Goal: Check status: Check status

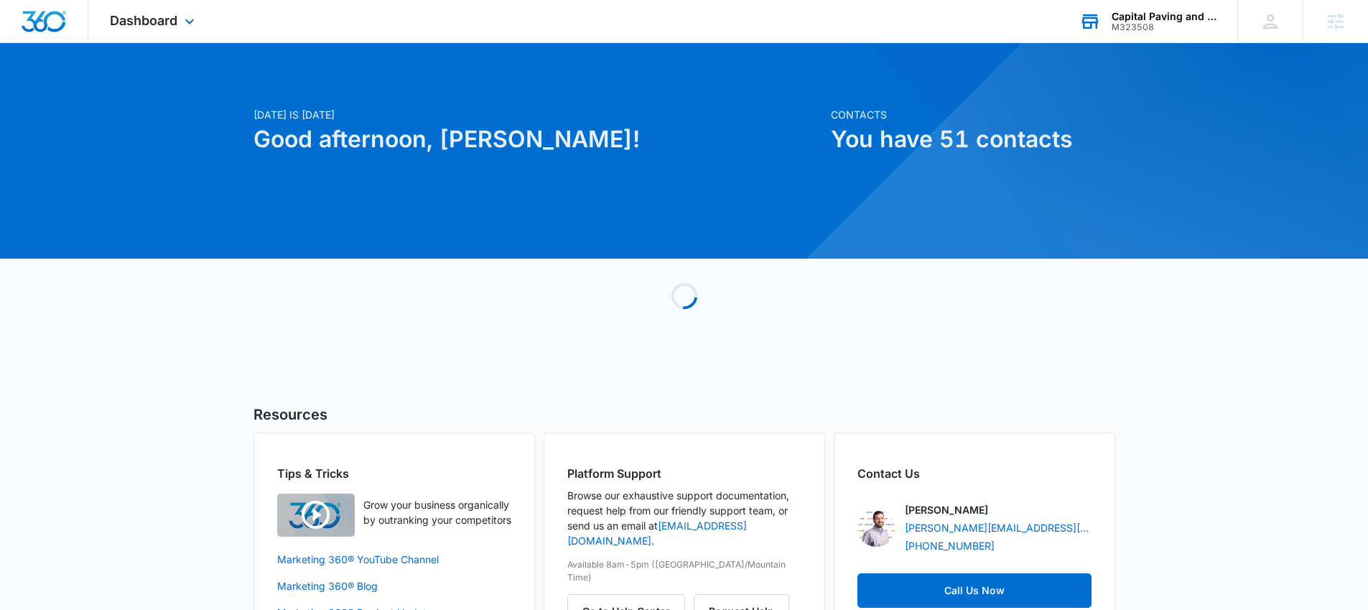
click at [1140, 26] on div "M323508" at bounding box center [1163, 27] width 105 height 10
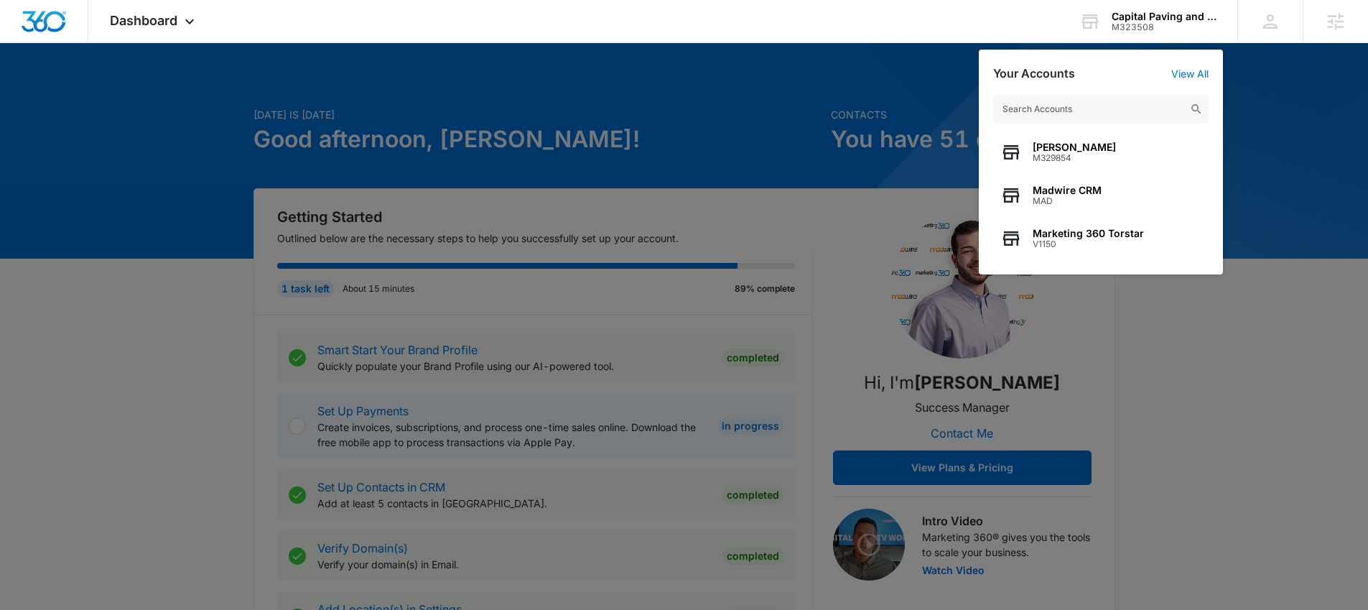
click at [745, 202] on div at bounding box center [684, 305] width 1368 height 610
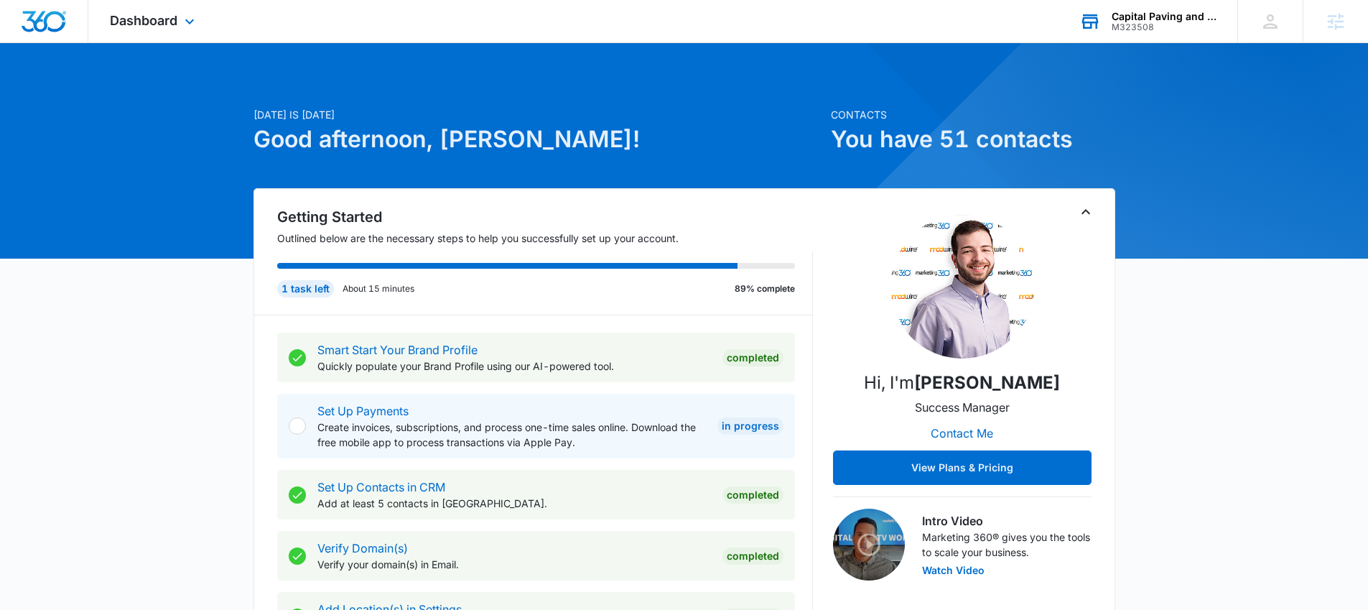
click at [1125, 17] on div "Capital Paving and Sealcoating LLC" at bounding box center [1163, 16] width 105 height 11
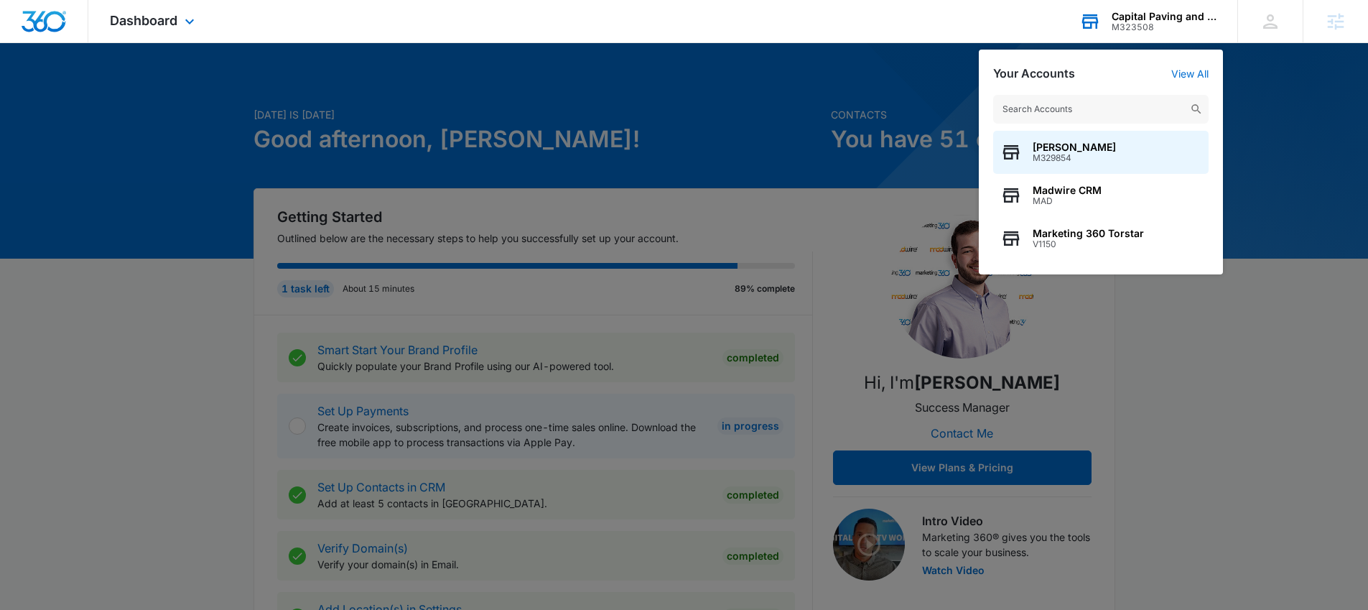
click at [1076, 106] on input "text" at bounding box center [1100, 109] width 215 height 29
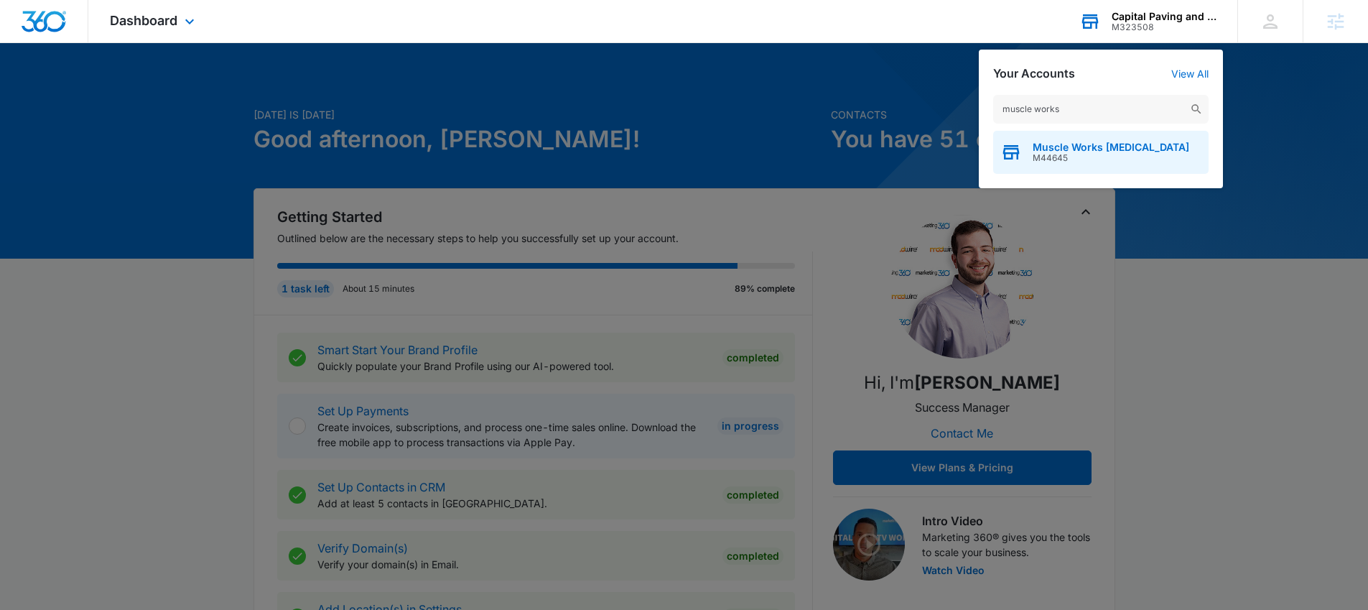
type input "muscle works"
click at [1076, 144] on span "Muscle Works Chiropractic" at bounding box center [1110, 146] width 157 height 11
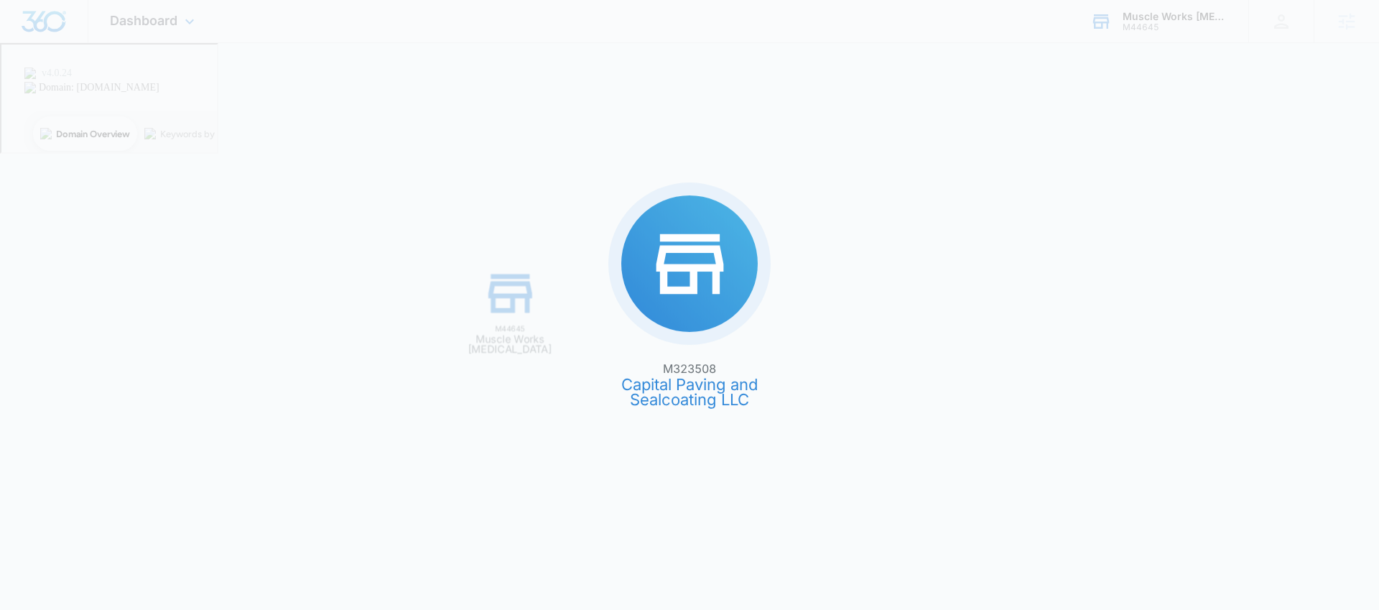
click at [1076, 144] on div "M323508 Capital Paving and Sealcoating LLC M44645 Muscle Works Chiropractic" at bounding box center [689, 305] width 1379 height 610
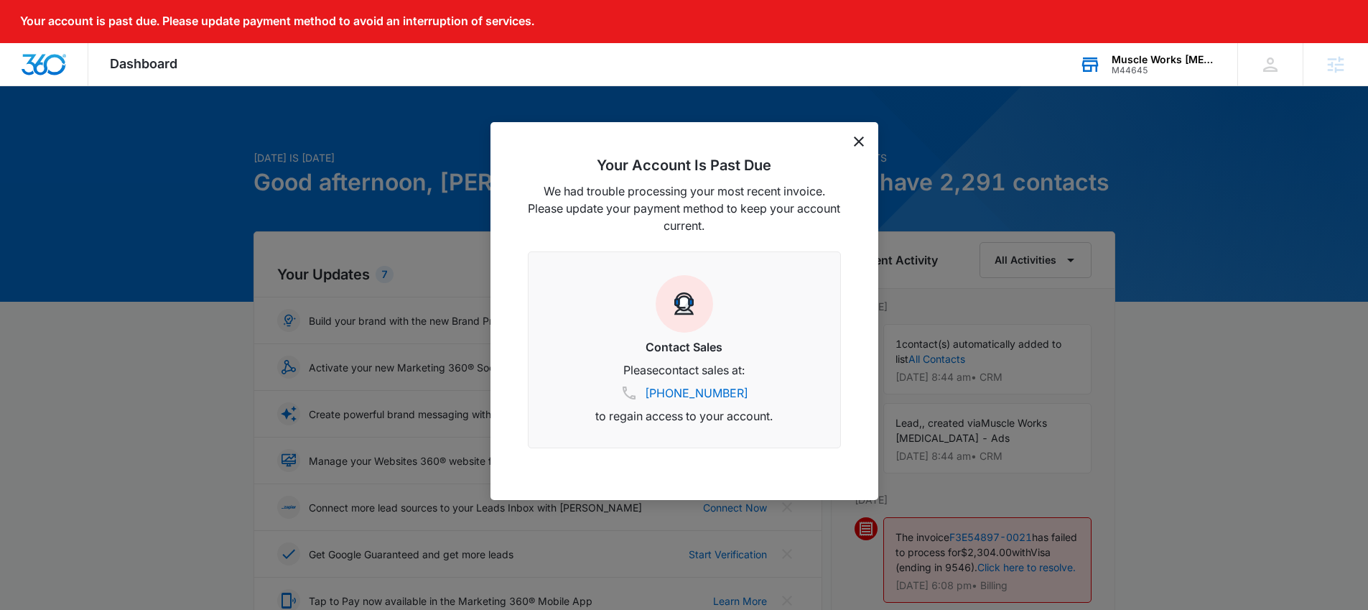
click at [857, 140] on icon "dismiss this dialog" at bounding box center [859, 141] width 10 height 10
click at [857, 143] on icon "dismiss this dialog" at bounding box center [859, 141] width 10 height 10
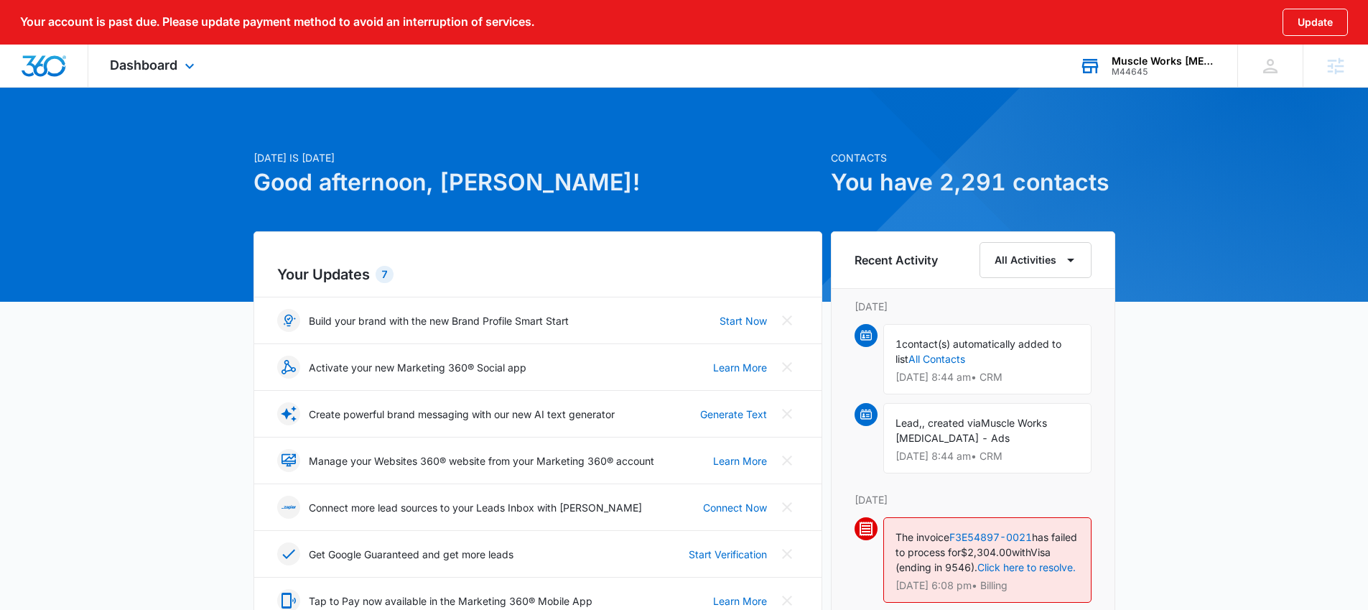
click at [1137, 70] on div "M44645" at bounding box center [1163, 72] width 105 height 10
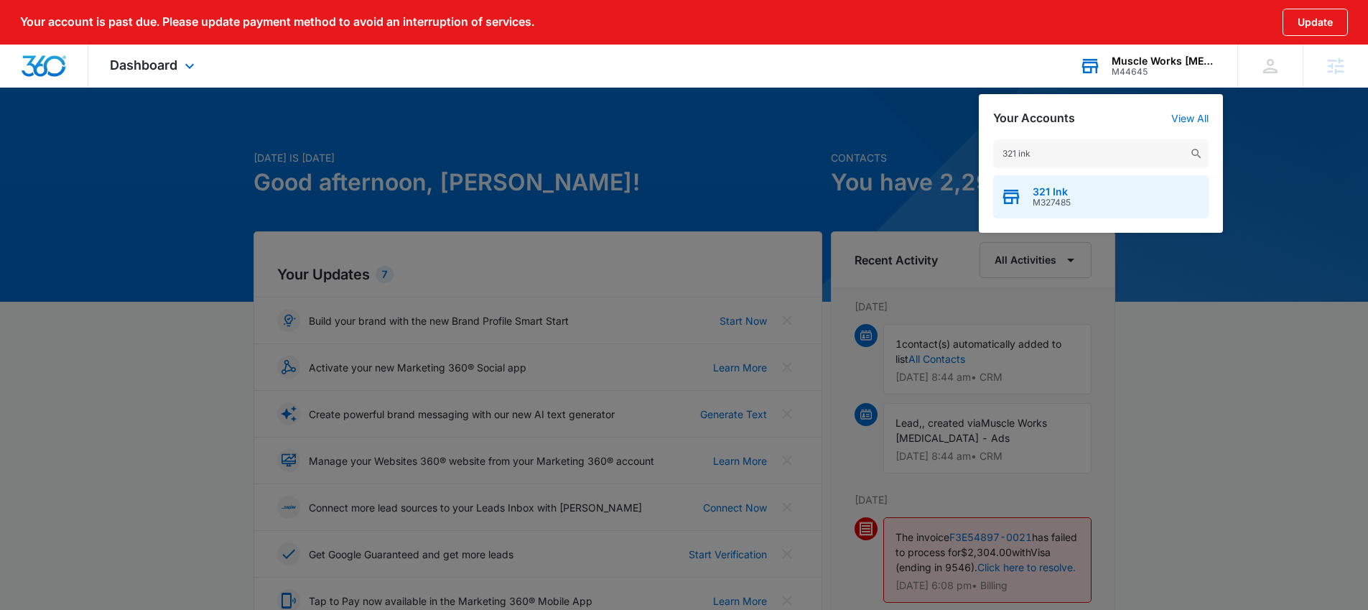
type input "321 ink"
click at [1053, 189] on span "321 Ink" at bounding box center [1051, 191] width 38 height 11
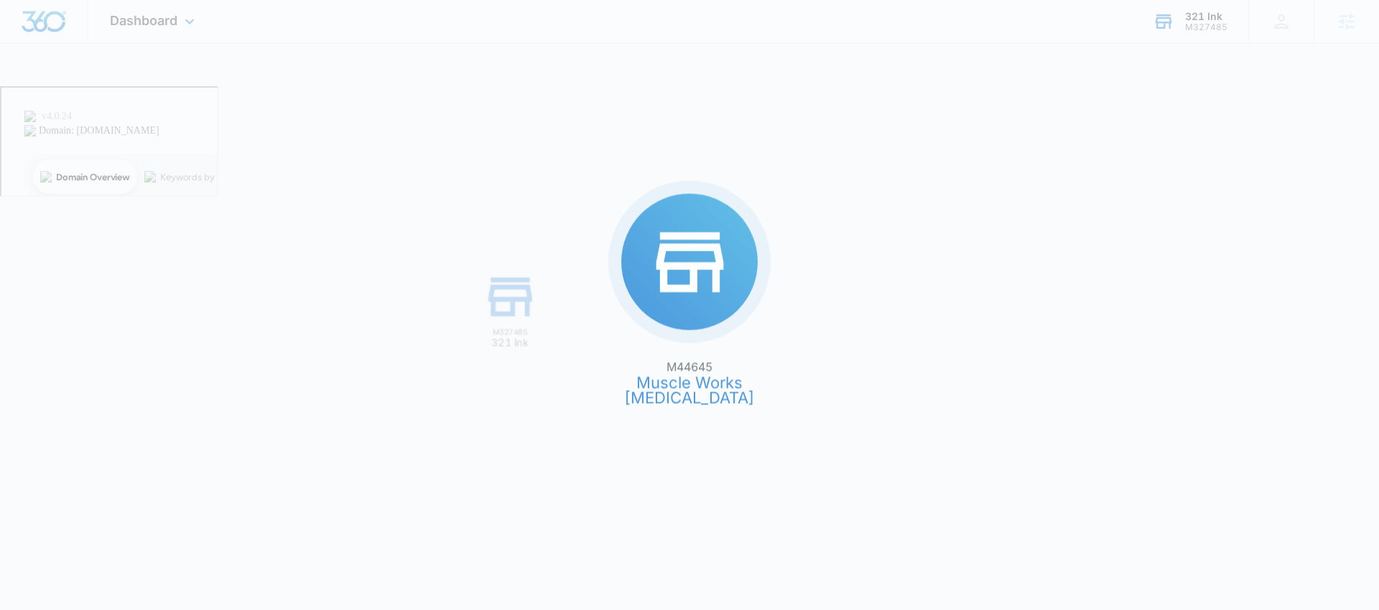
click at [1053, 189] on div "M44645 Muscle Works Chiropractic M327485 321 Ink" at bounding box center [689, 305] width 1379 height 610
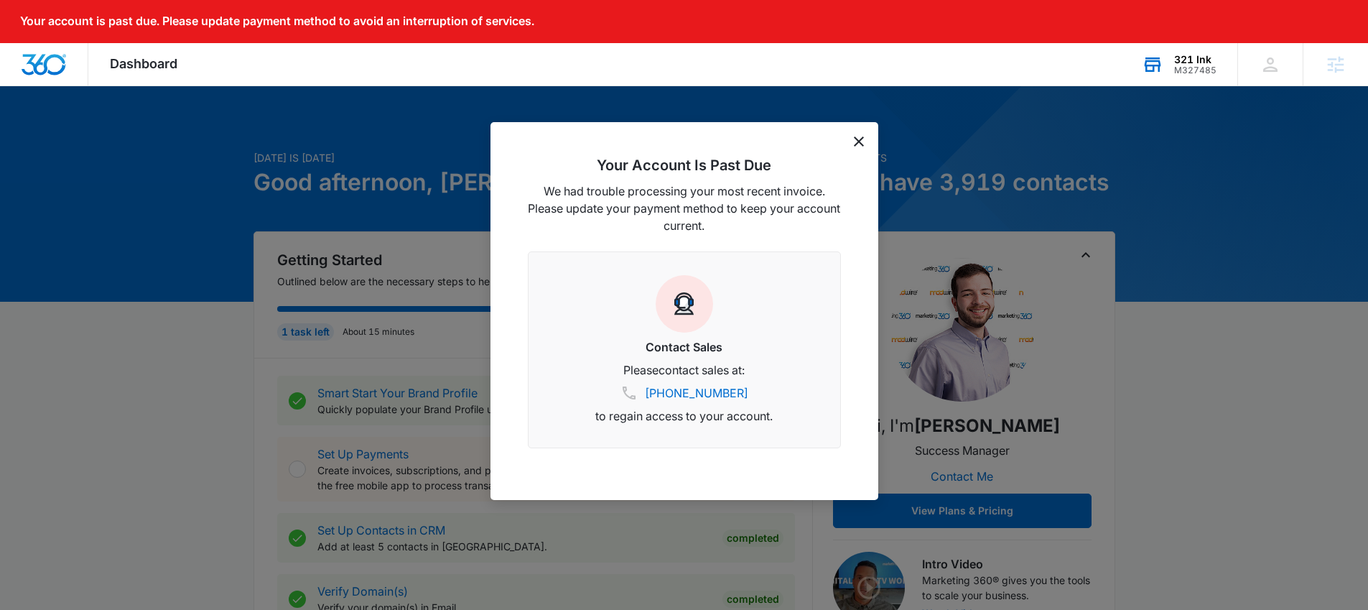
click at [858, 139] on icon "dismiss this dialog" at bounding box center [859, 141] width 10 height 10
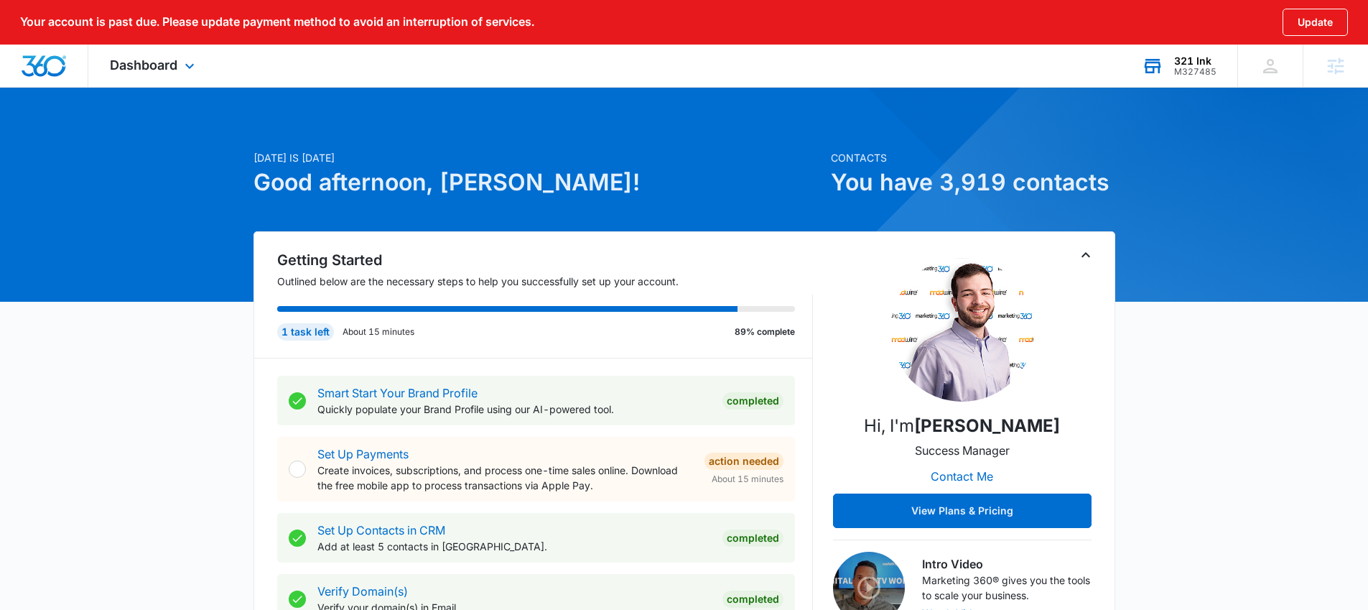
click at [171, 73] on div "Dashboard Apps Reputation Websites Forms CRM Email Social Shop Payments POS Con…" at bounding box center [153, 66] width 131 height 42
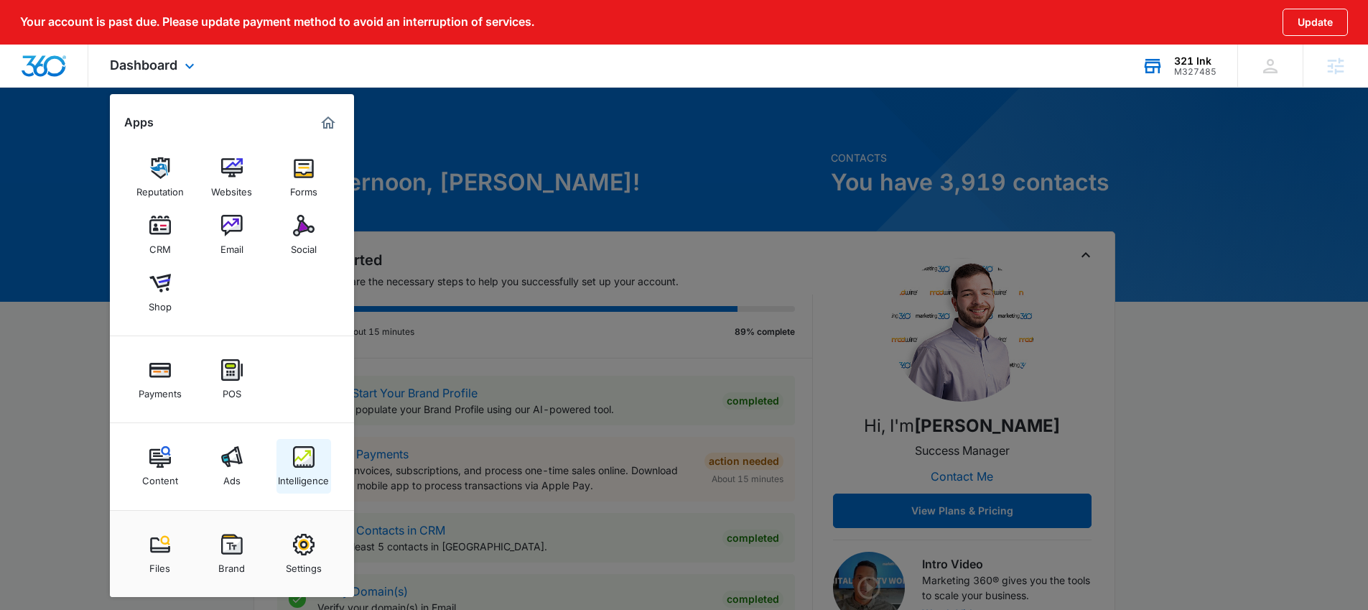
click at [301, 461] on img at bounding box center [304, 457] width 22 height 22
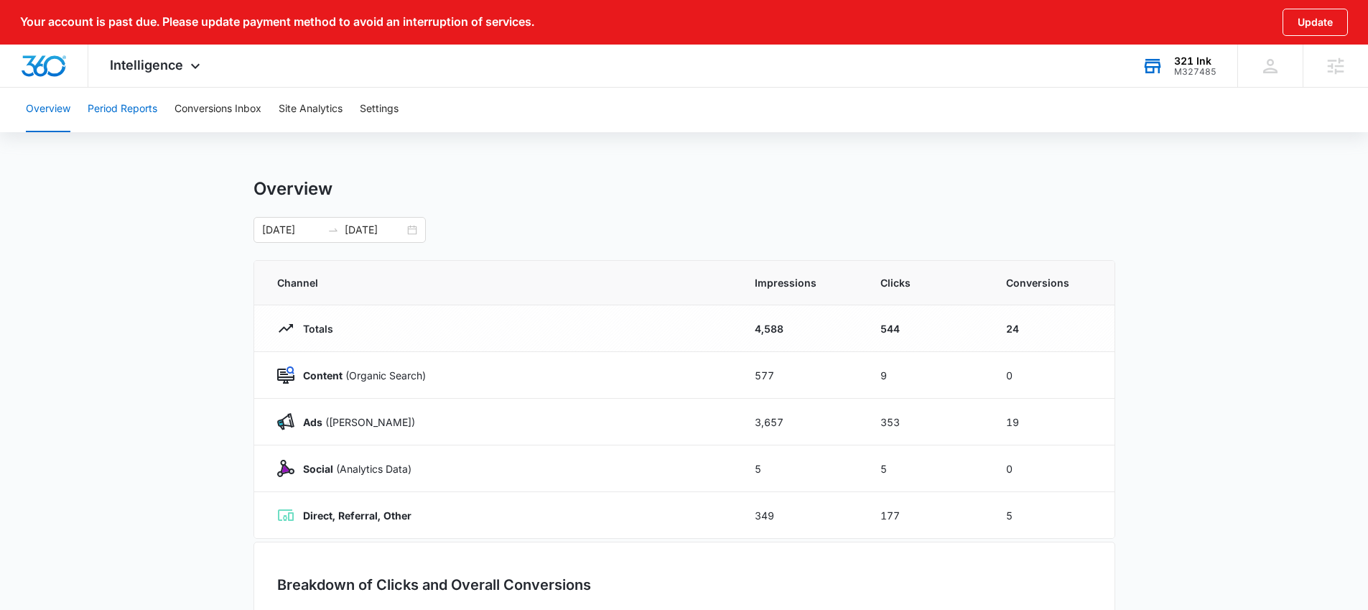
click at [122, 113] on button "Period Reports" at bounding box center [123, 109] width 70 height 46
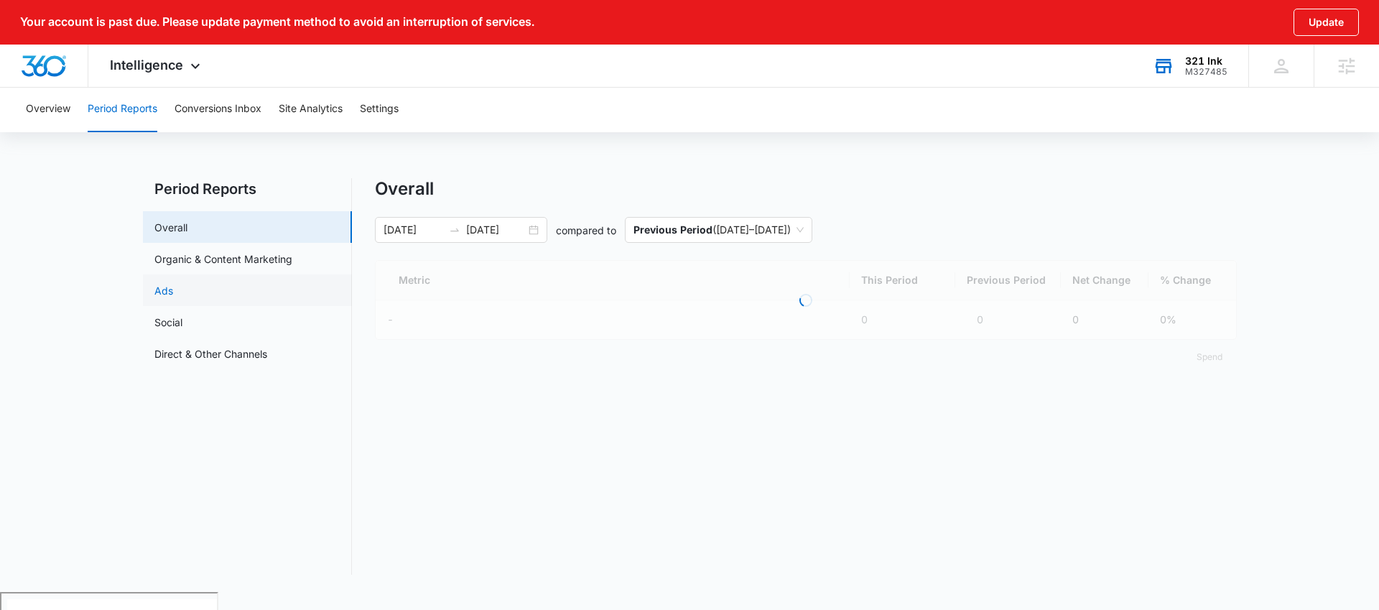
click at [173, 293] on link "Ads" at bounding box center [163, 290] width 19 height 15
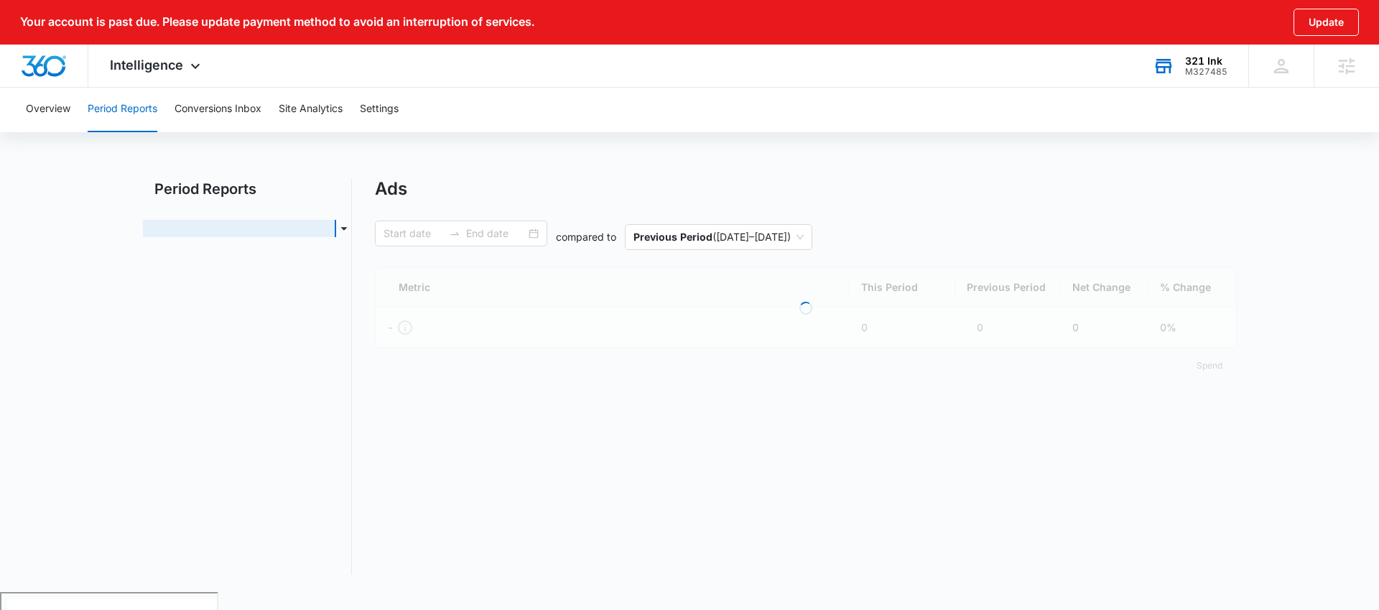
type input "07/24/2025"
type input "08/07/2025"
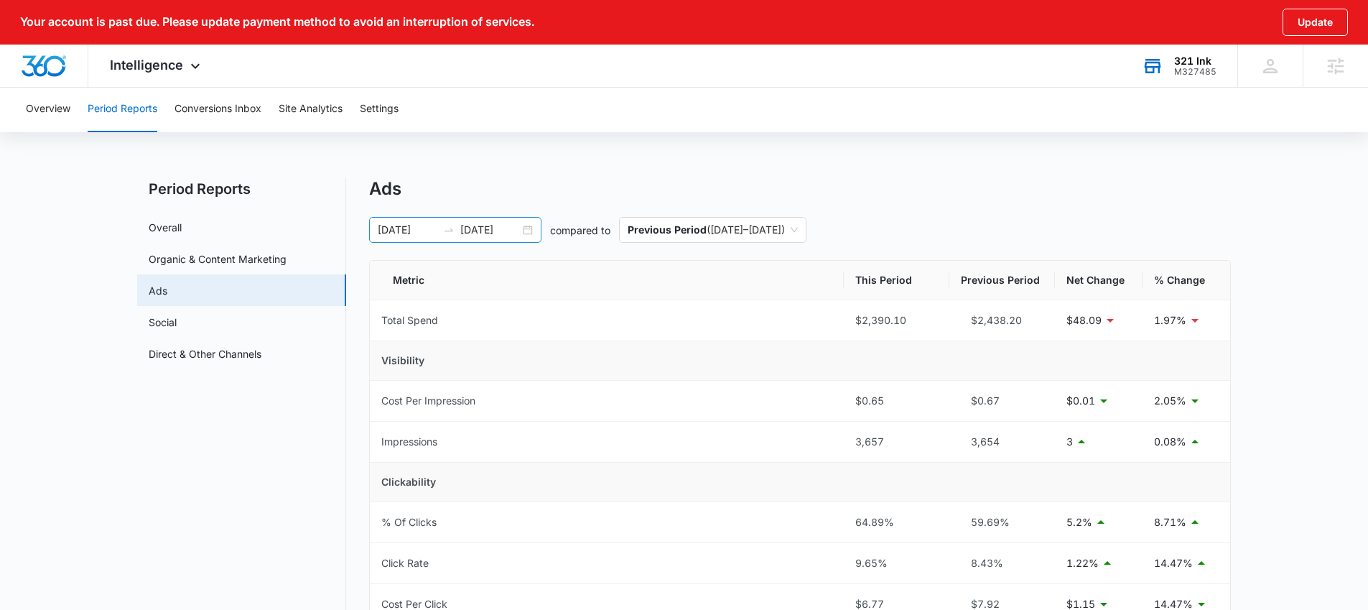
click at [529, 233] on div "07/24/2025 08/07/2025" at bounding box center [455, 230] width 172 height 26
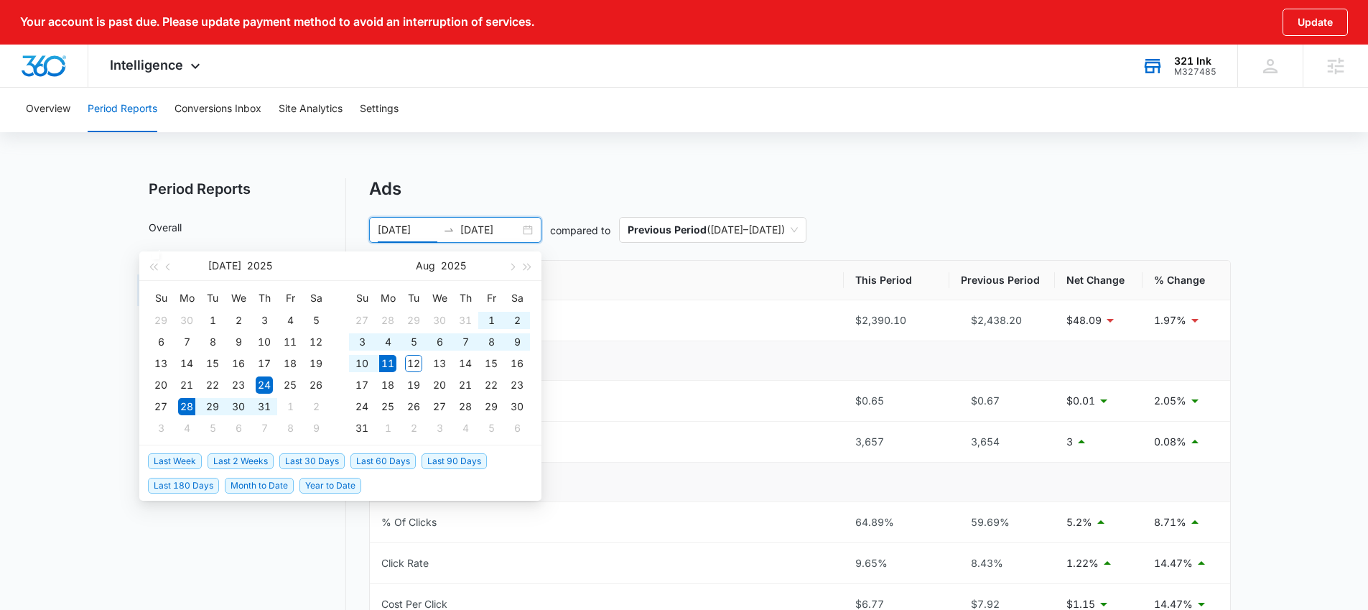
click at [238, 462] on span "Last 2 Weeks" at bounding box center [241, 461] width 66 height 16
type input "07/28/2025"
type input "08/11/2025"
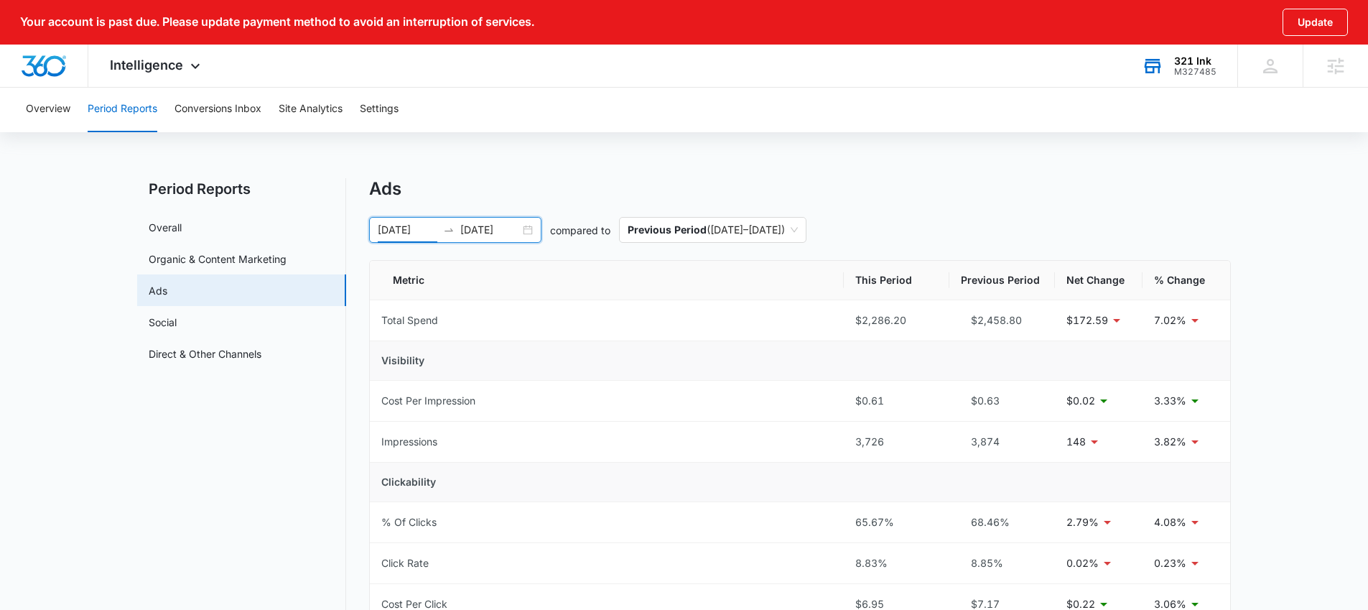
click at [524, 230] on div "07/28/2025 08/11/2025" at bounding box center [455, 230] width 172 height 26
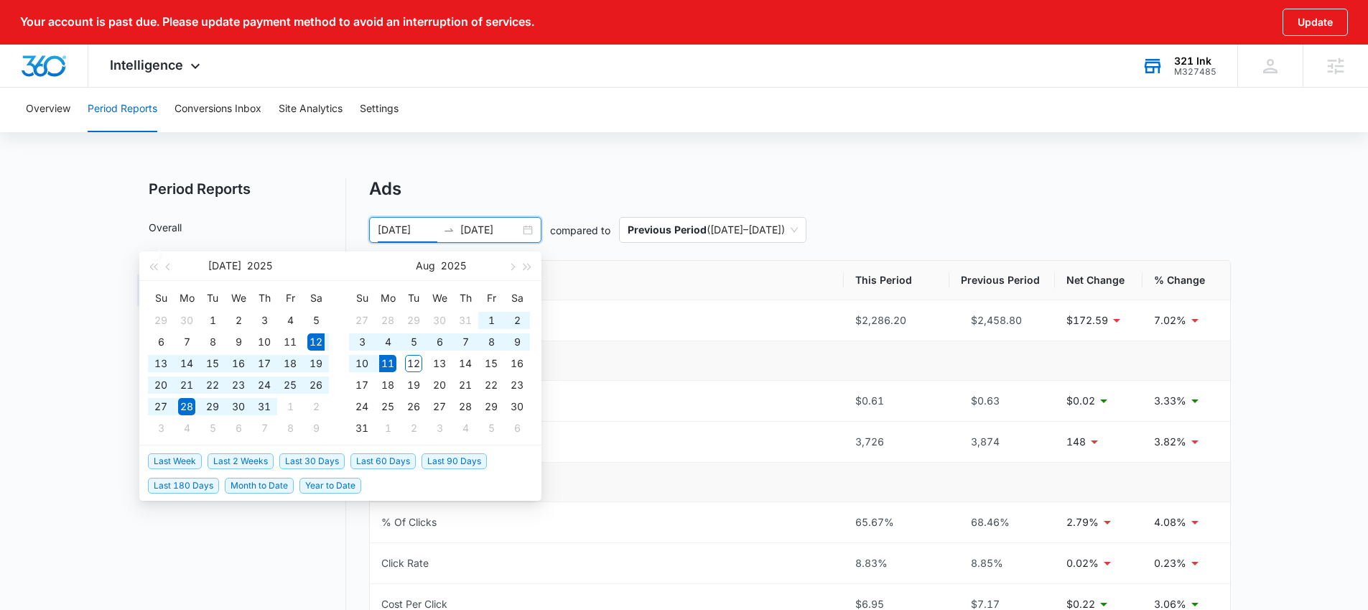
click at [307, 463] on span "Last 30 Days" at bounding box center [311, 461] width 65 height 16
type input "07/12/2025"
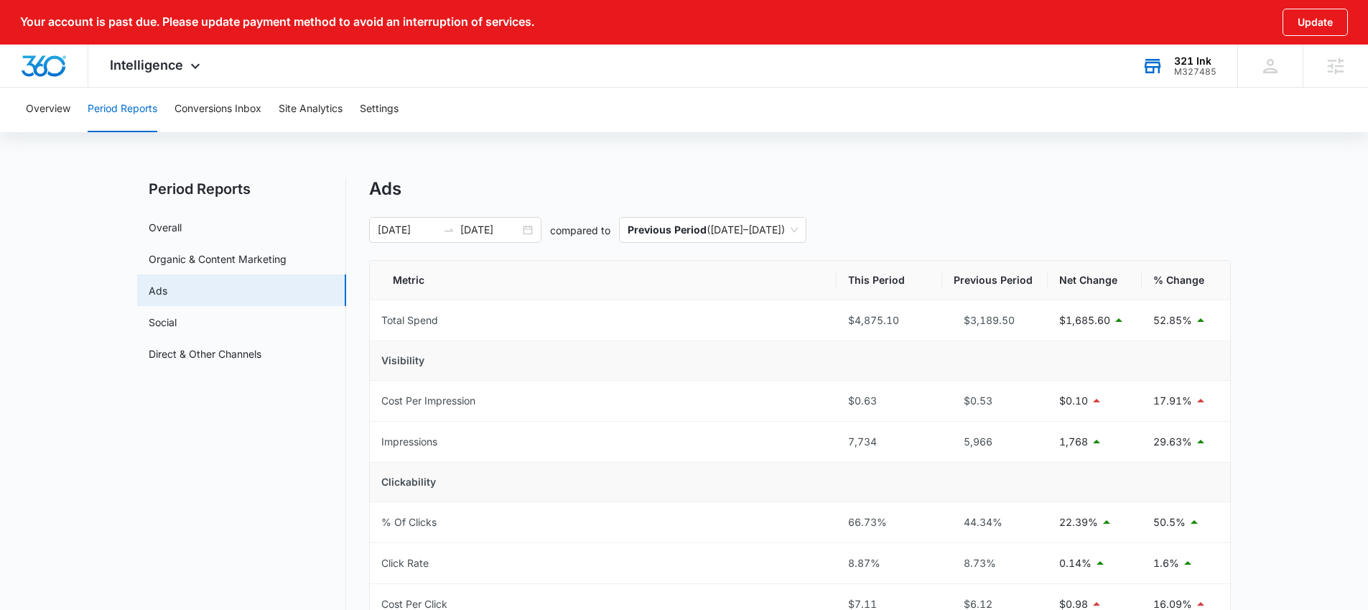
click at [1179, 63] on div "321 Ink" at bounding box center [1195, 60] width 42 height 11
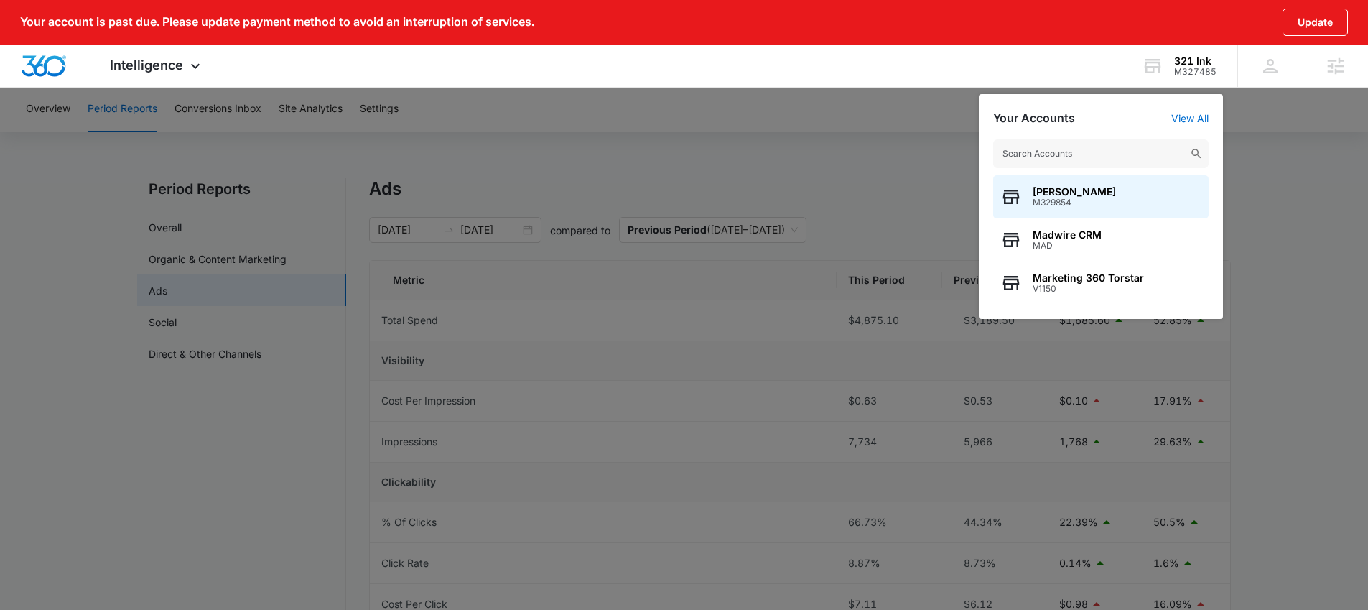
click at [1055, 152] on input "text" at bounding box center [1100, 153] width 215 height 29
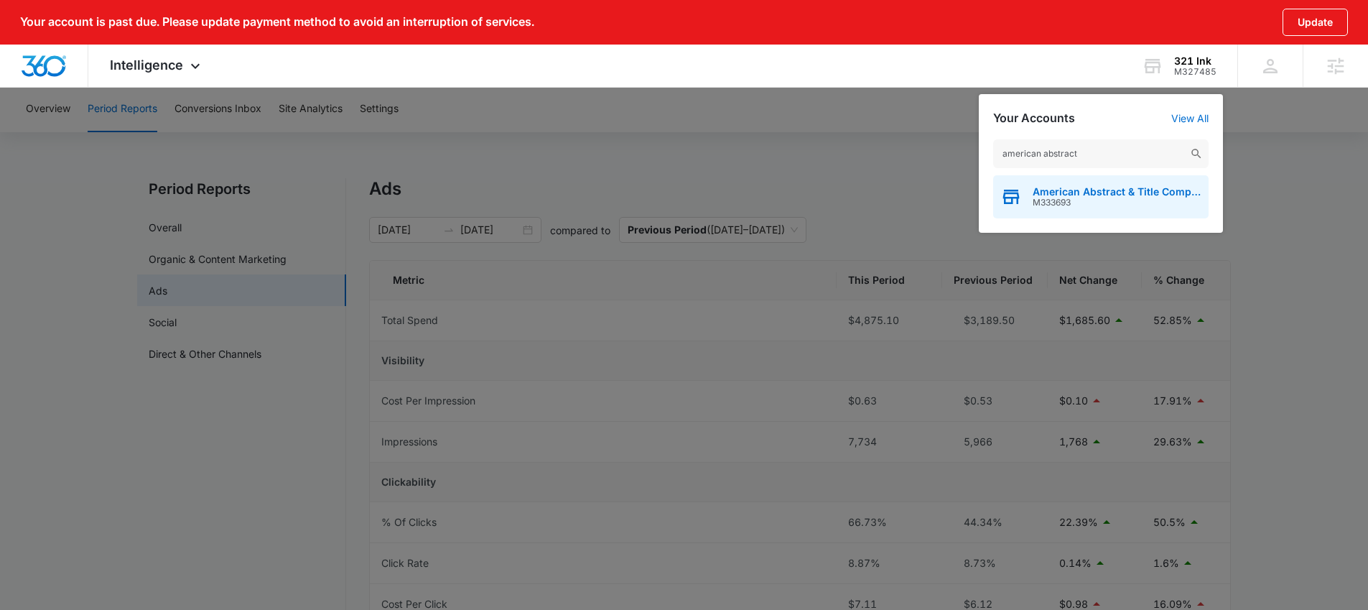
type input "american abstract"
click at [1054, 188] on span "American Abstract & Title Company" at bounding box center [1116, 191] width 169 height 11
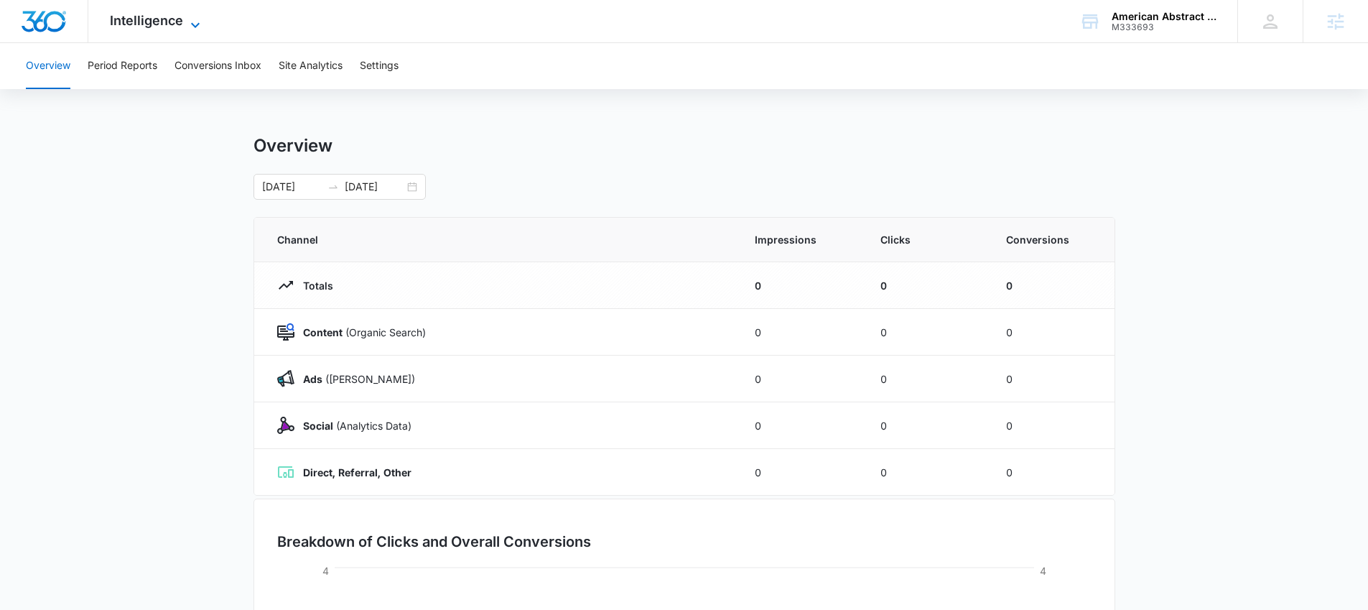
click at [155, 25] on span "Intelligence" at bounding box center [146, 20] width 73 height 15
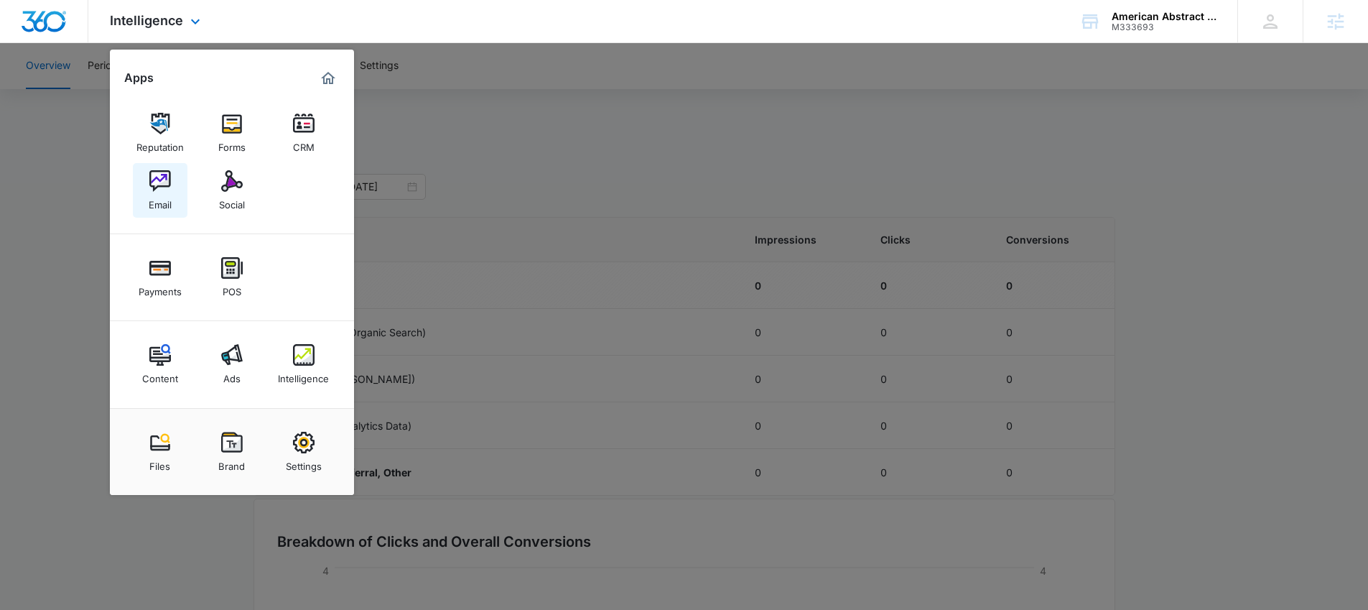
click at [146, 190] on link "Email" at bounding box center [160, 190] width 55 height 55
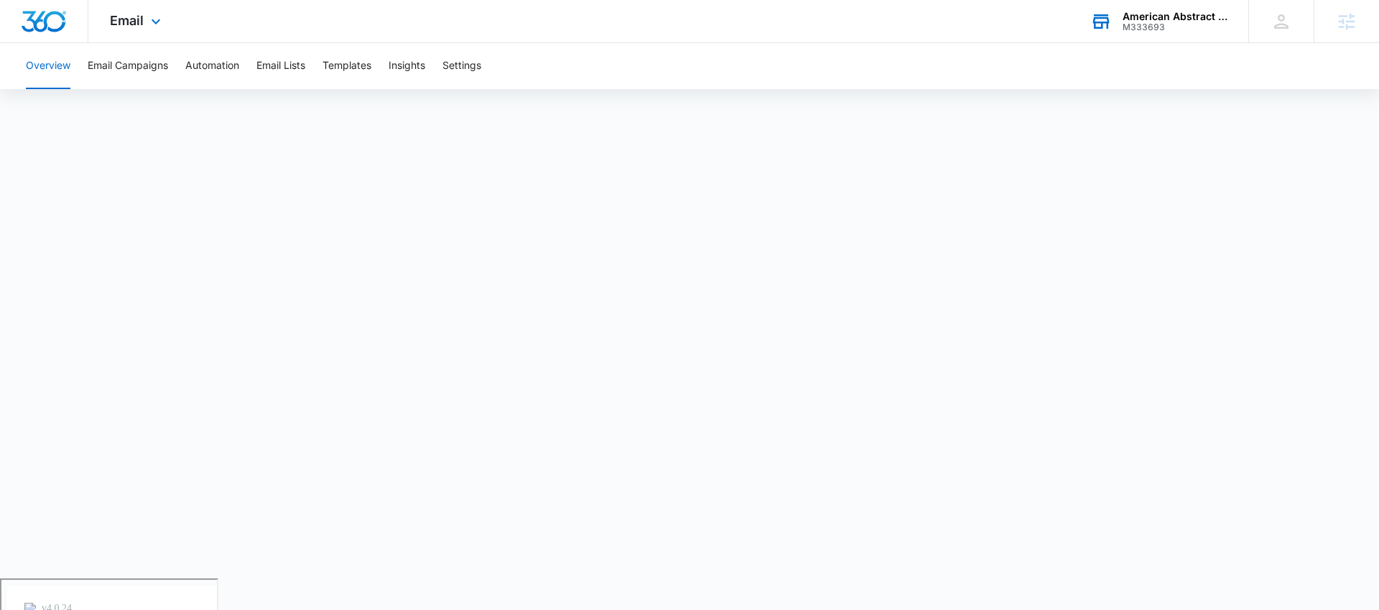
click at [1133, 24] on div "M333693" at bounding box center [1174, 27] width 105 height 10
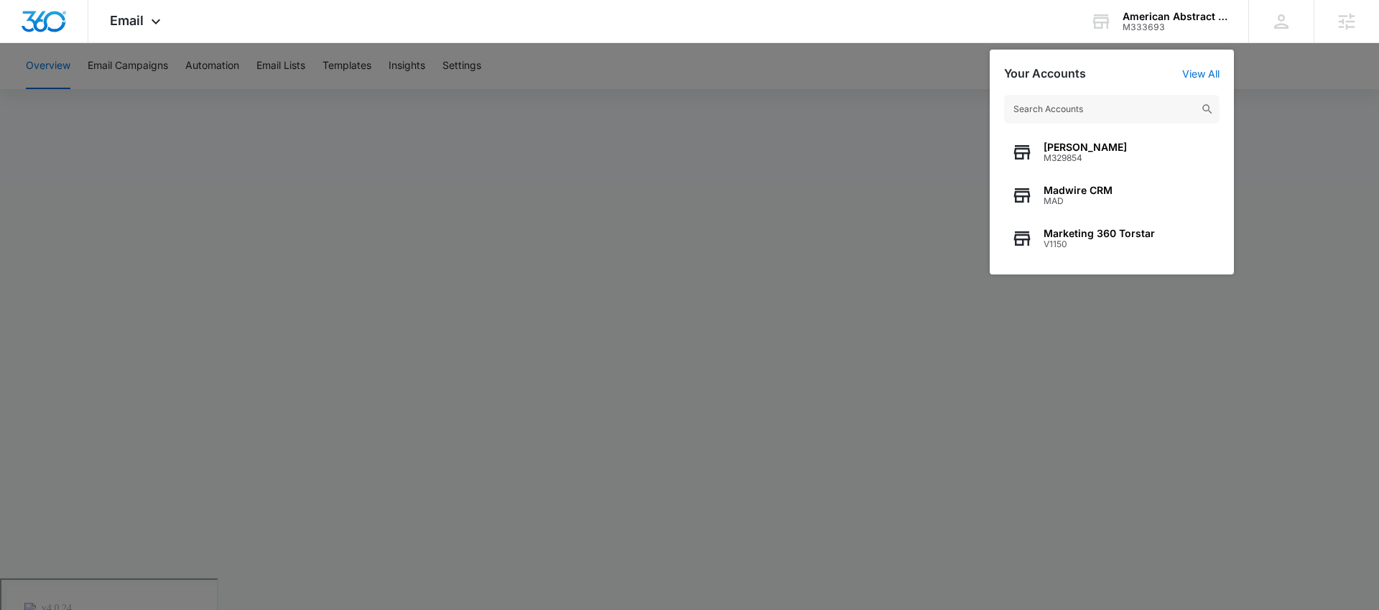
click at [387, 122] on div at bounding box center [689, 305] width 1379 height 610
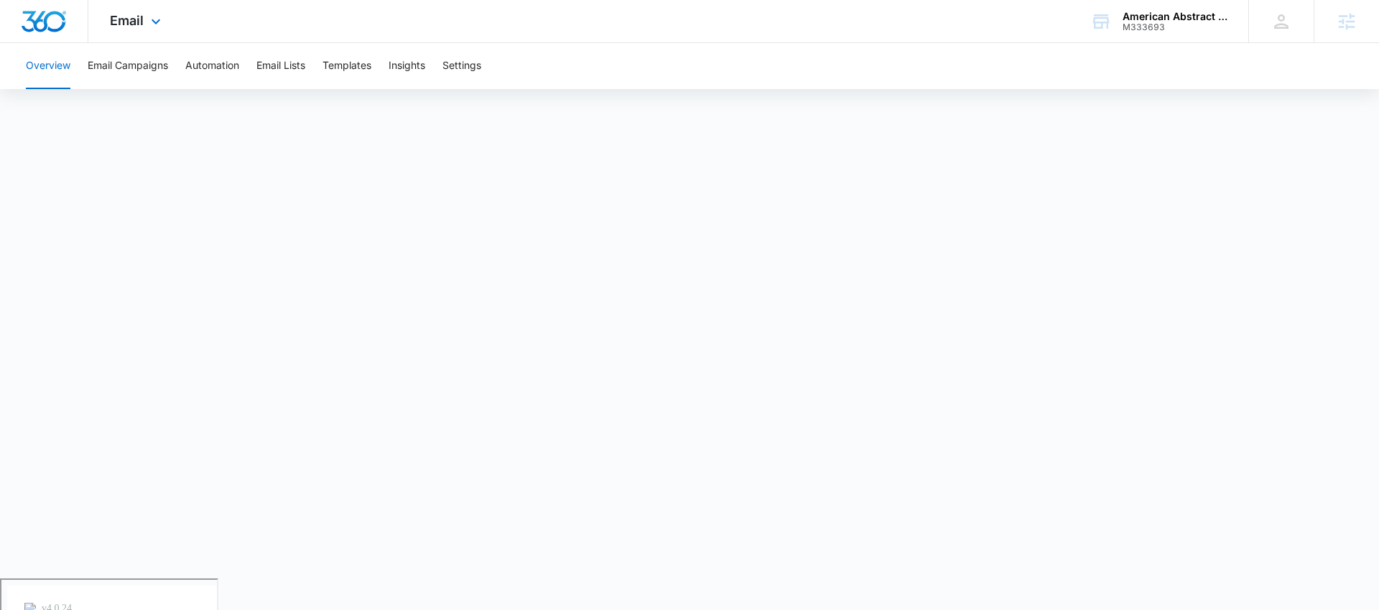
click at [142, 28] on div "Email Apps Reputation Forms CRM Email Social Payments POS Content Ads Intellige…" at bounding box center [137, 21] width 98 height 42
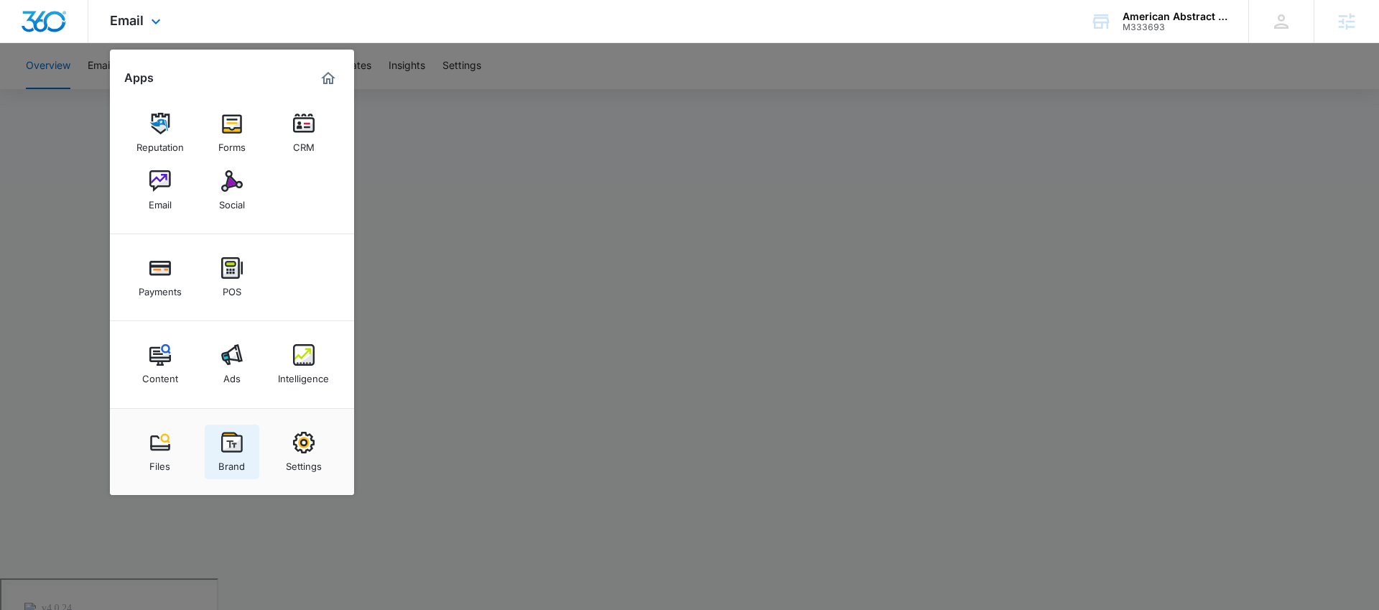
click at [236, 454] on div "Brand" at bounding box center [231, 462] width 27 height 19
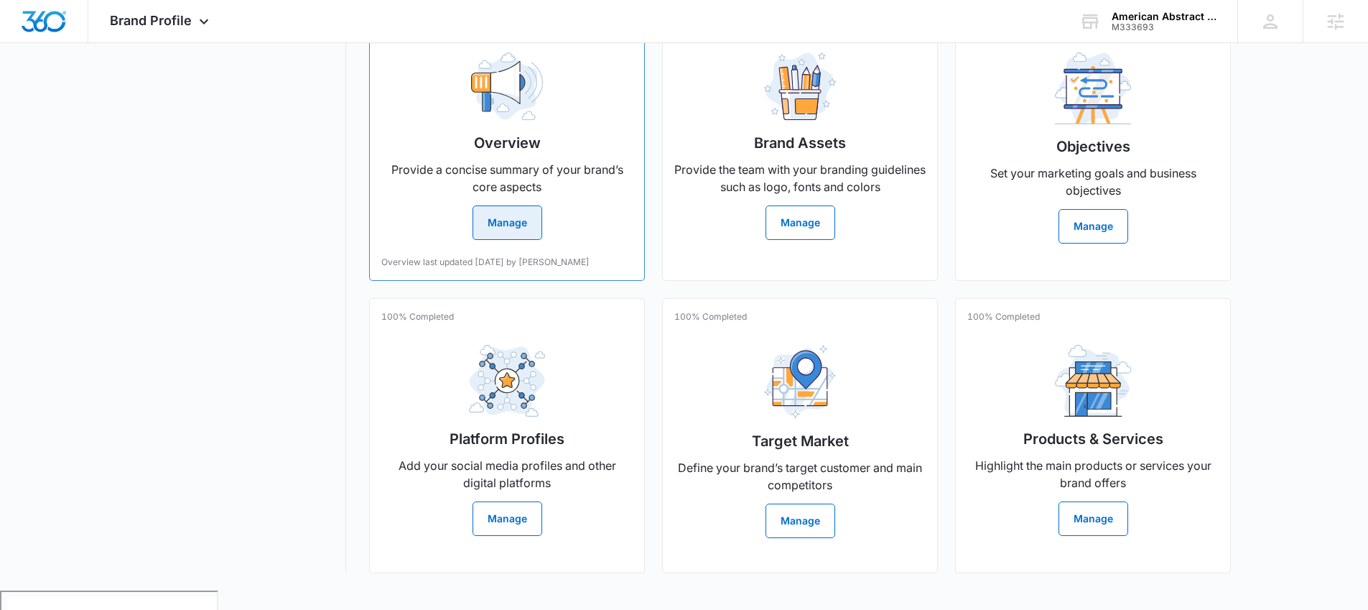
scroll to position [308, 0]
click at [494, 230] on button "Manage" at bounding box center [507, 223] width 70 height 34
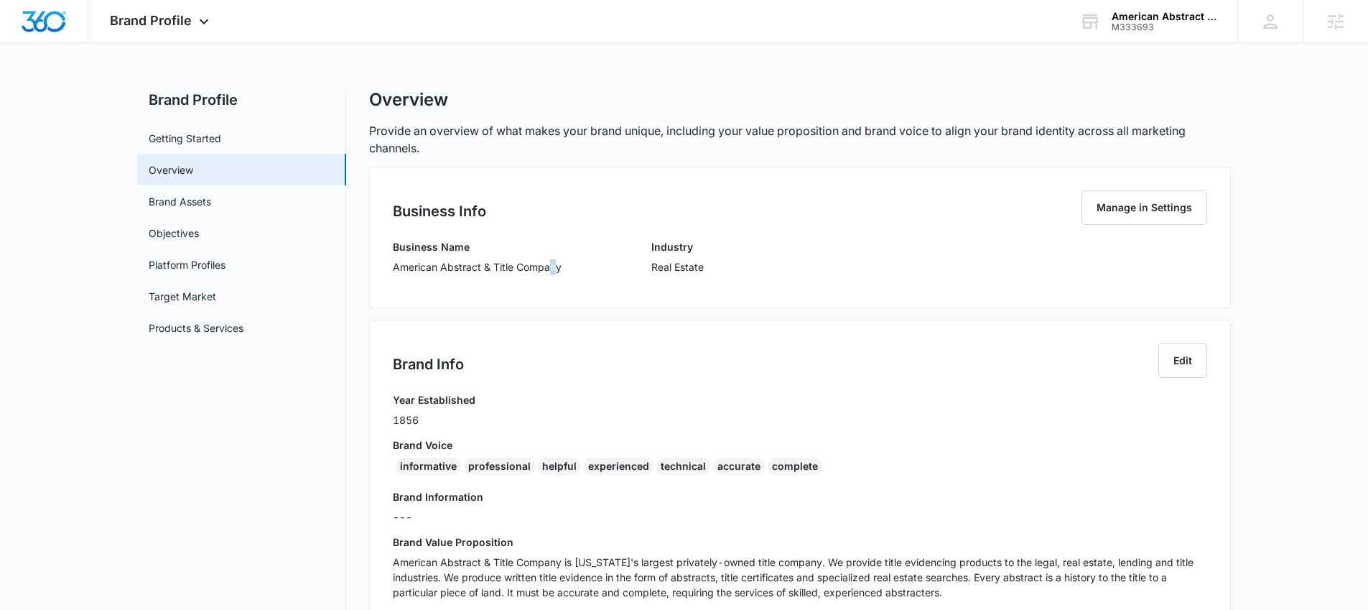
drag, startPoint x: 558, startPoint y: 262, endPoint x: 548, endPoint y: 264, distance: 10.2
click at [548, 264] on p "American Abstract & Title Company" at bounding box center [477, 266] width 169 height 15
drag, startPoint x: 564, startPoint y: 267, endPoint x: 384, endPoint y: 269, distance: 179.5
click at [384, 269] on div "Business Info Manage in Settings Business Name American Abstract & Title Compan…" at bounding box center [800, 237] width 862 height 141
copy p "American Abstract & Title Company"
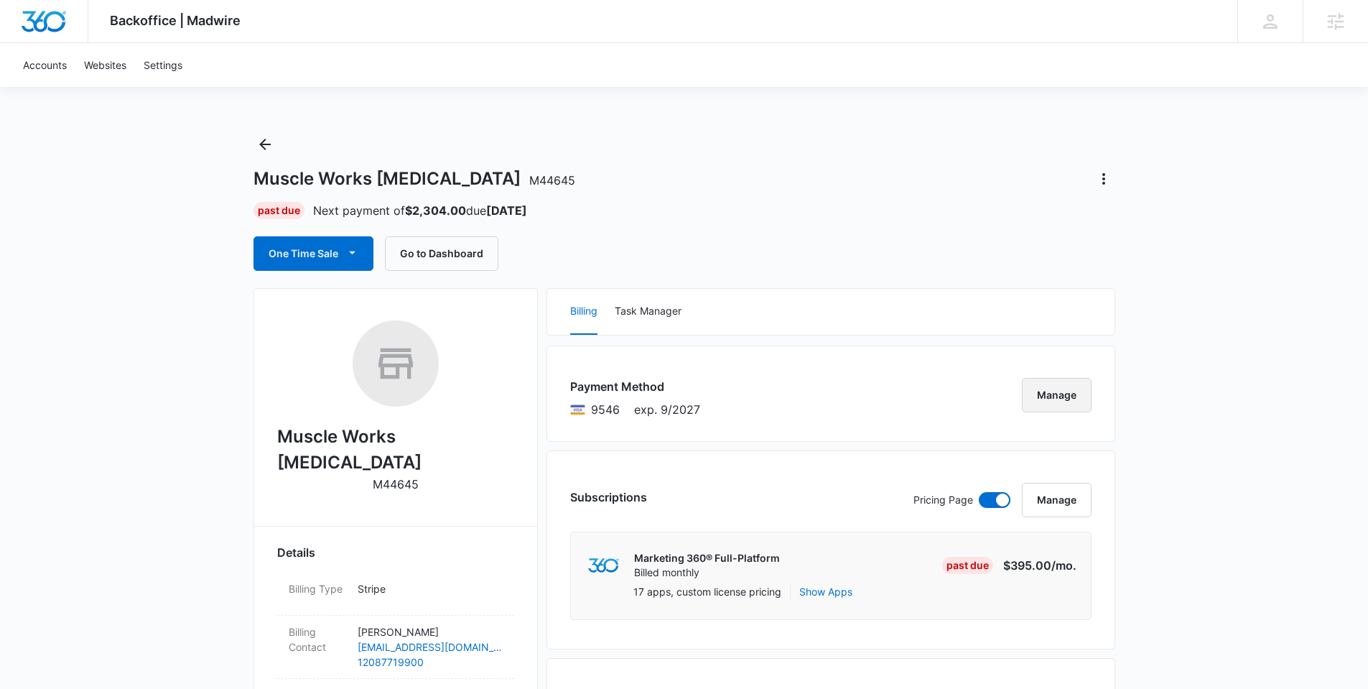
click at [1063, 395] on button "Manage" at bounding box center [1057, 395] width 70 height 34
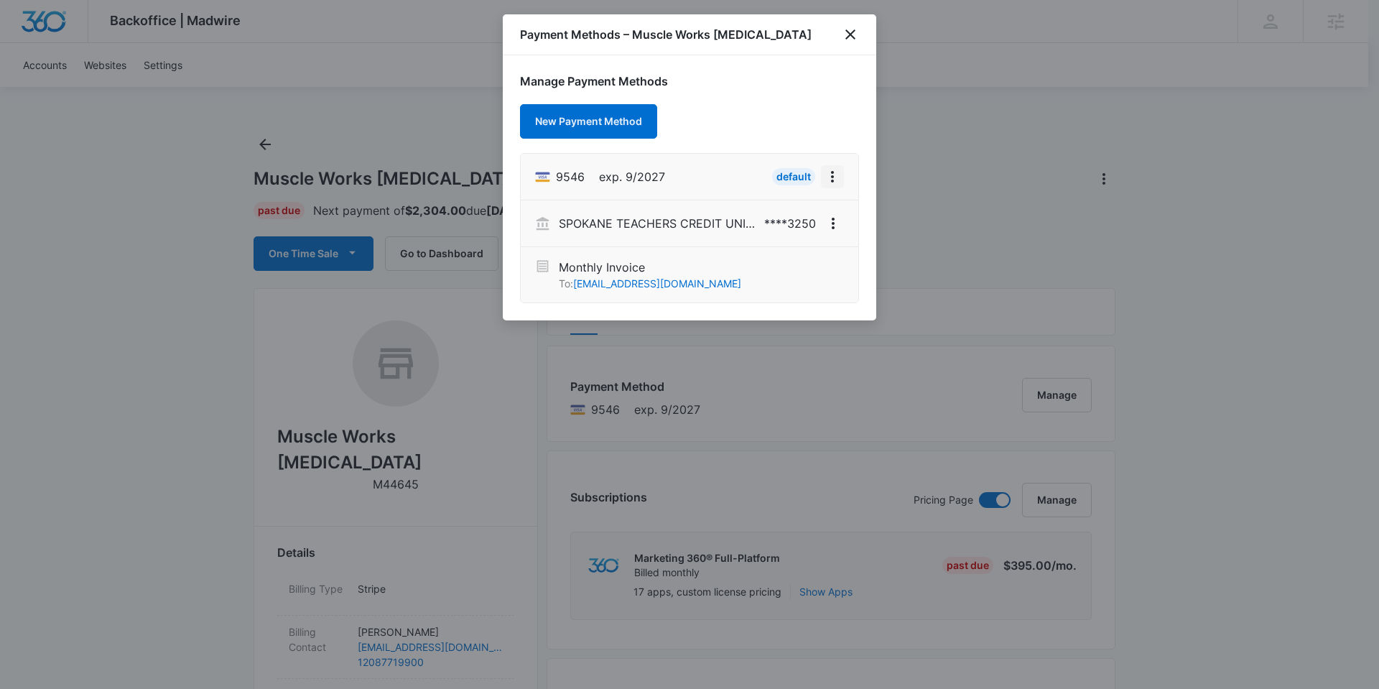
click at [829, 182] on icon "View More" at bounding box center [832, 176] width 17 height 17
click at [808, 126] on div "Manage Payment Methods New Payment Method 9546 exp. 9/2027 Default SPOKANE TEAC…" at bounding box center [689, 187] width 373 height 265
click at [852, 39] on icon "close" at bounding box center [850, 34] width 17 height 17
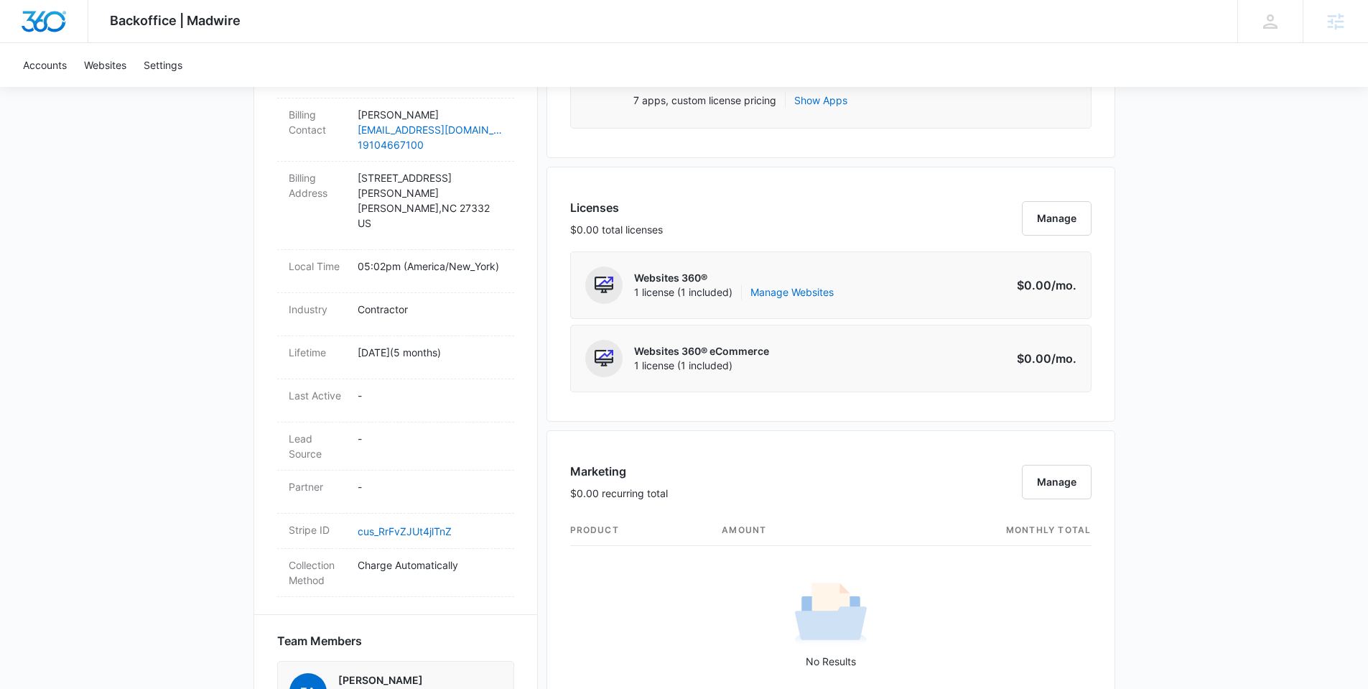
scroll to position [1190, 0]
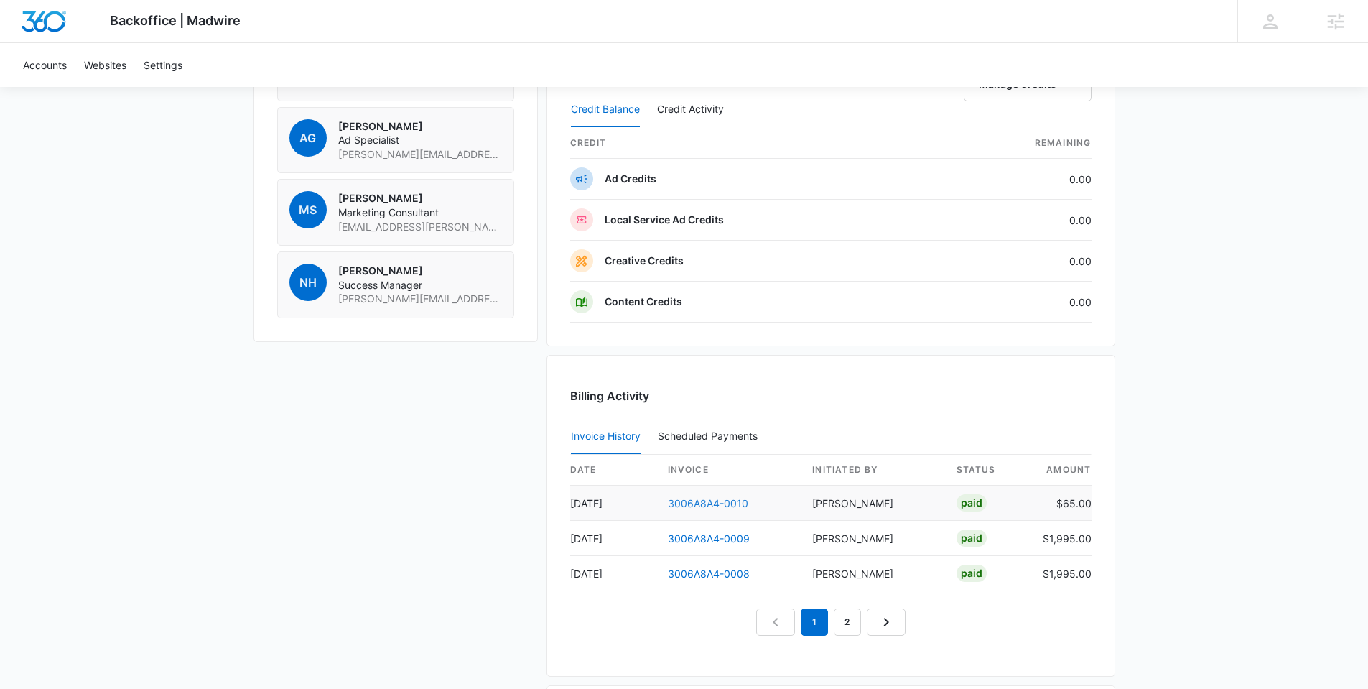
click at [724, 504] on link "3006A8A4-0010" at bounding box center [708, 503] width 80 height 12
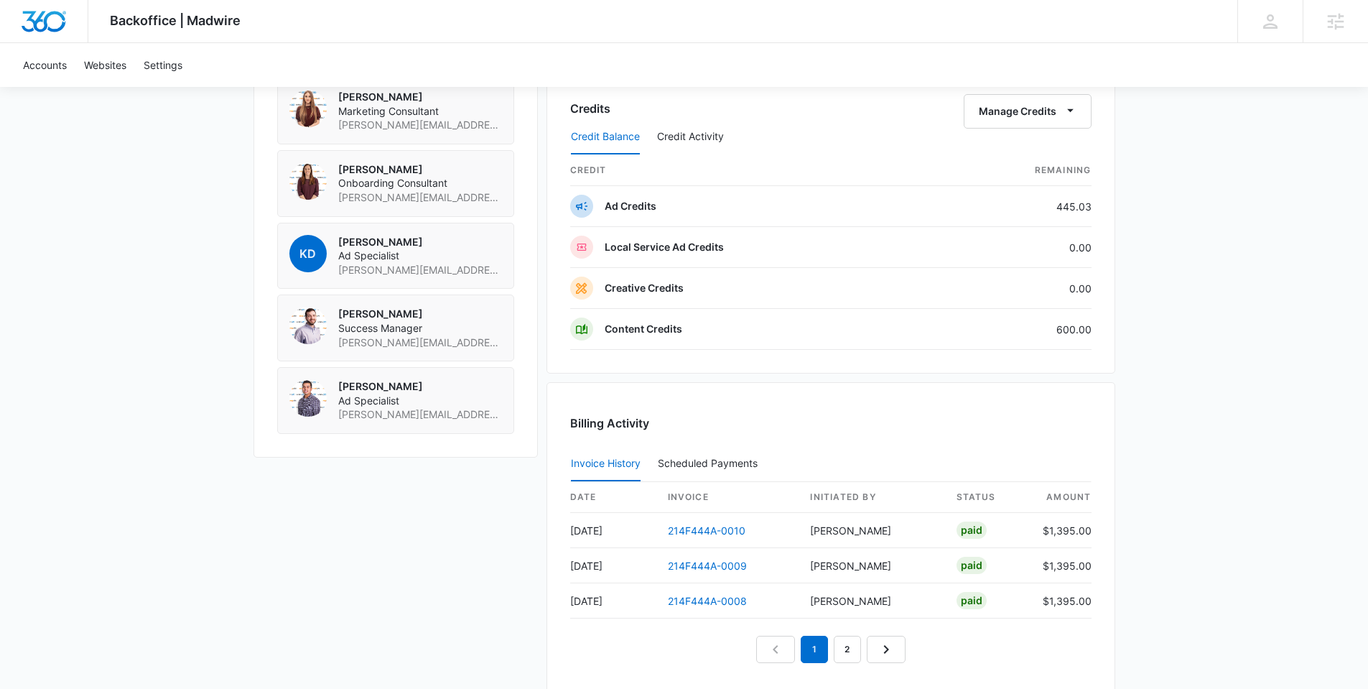
scroll to position [892, 0]
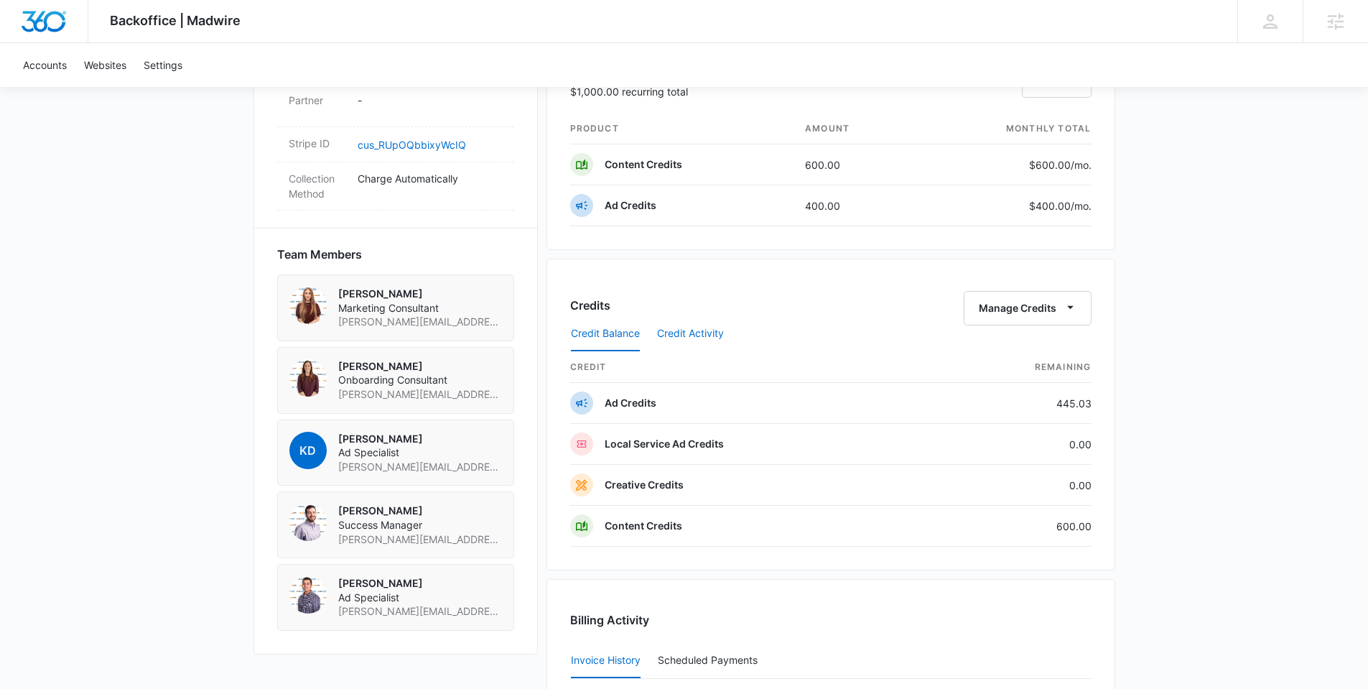
click at [701, 332] on button "Credit Activity" at bounding box center [690, 334] width 67 height 34
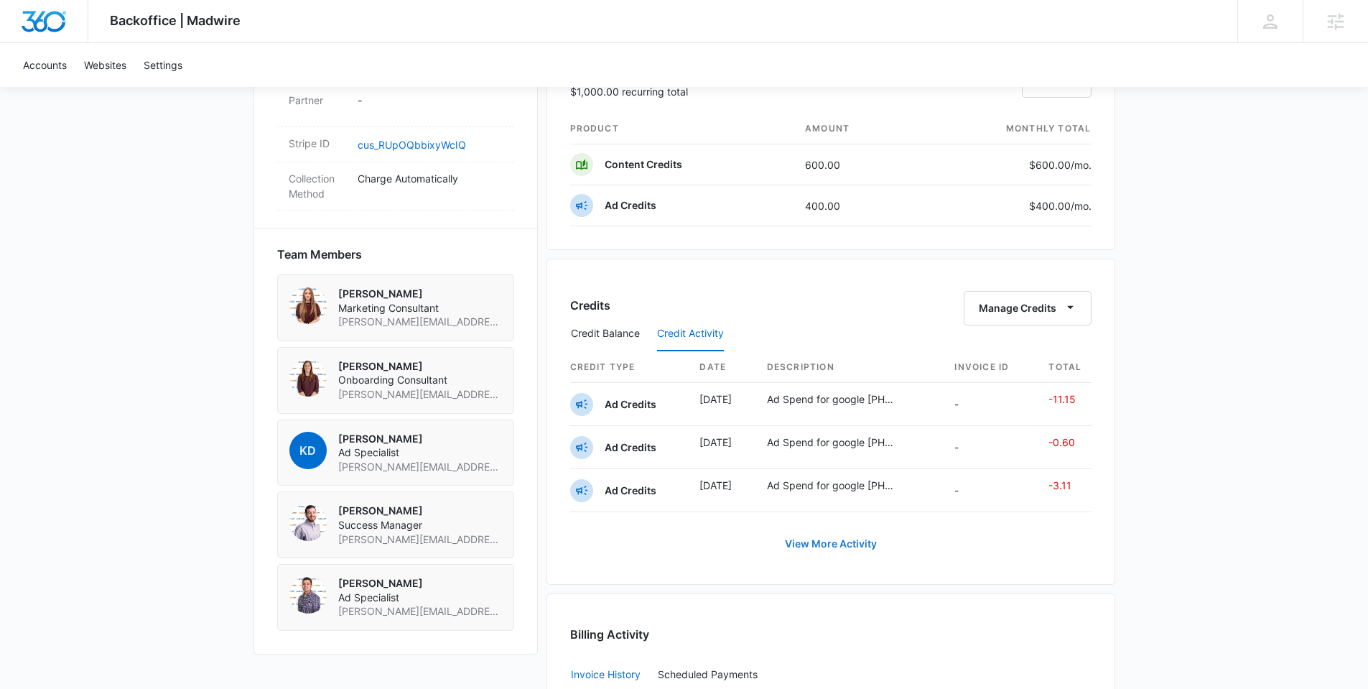
click at [823, 548] on button "View More Activity" at bounding box center [830, 543] width 121 height 34
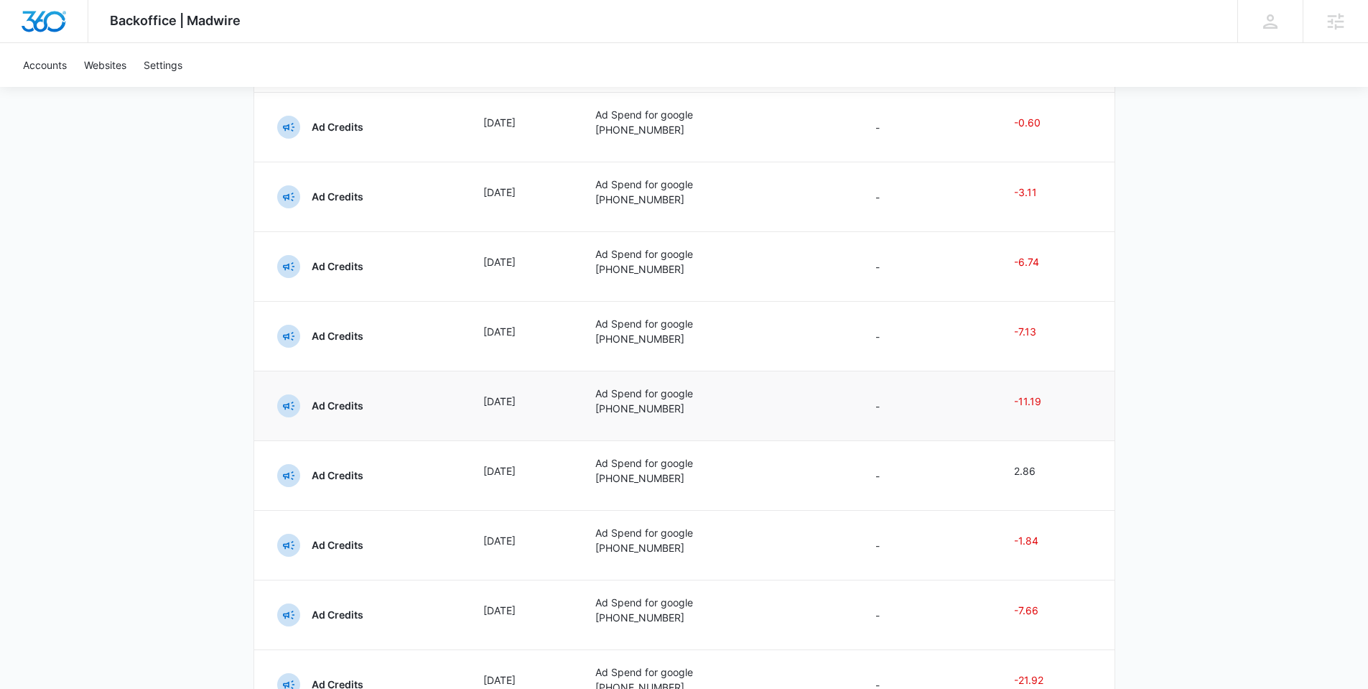
scroll to position [390, 0]
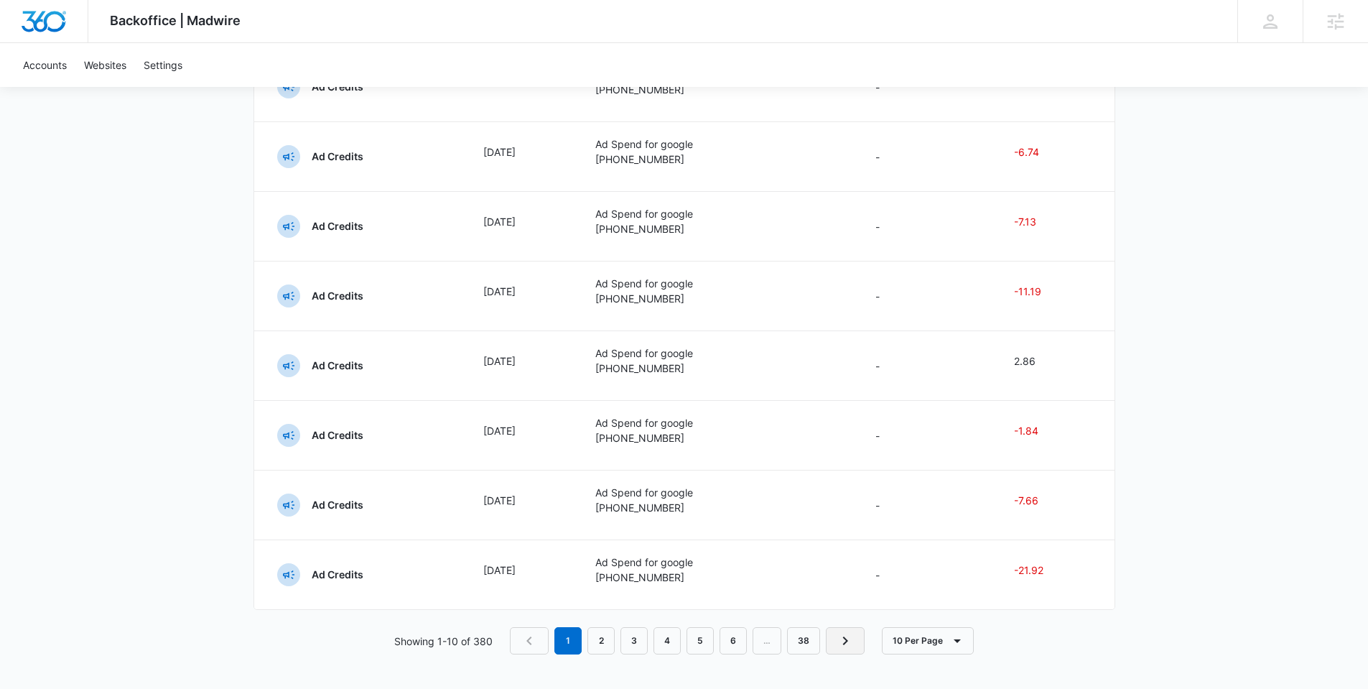
click at [843, 640] on icon "Next Page" at bounding box center [844, 640] width 17 height 17
click at [851, 642] on icon "Next Page" at bounding box center [847, 640] width 17 height 17
click at [842, 640] on icon "Next Page" at bounding box center [848, 640] width 17 height 17
click at [844, 638] on icon "Next Page" at bounding box center [849, 640] width 17 height 17
click at [852, 638] on link "Next Page" at bounding box center [866, 640] width 39 height 27
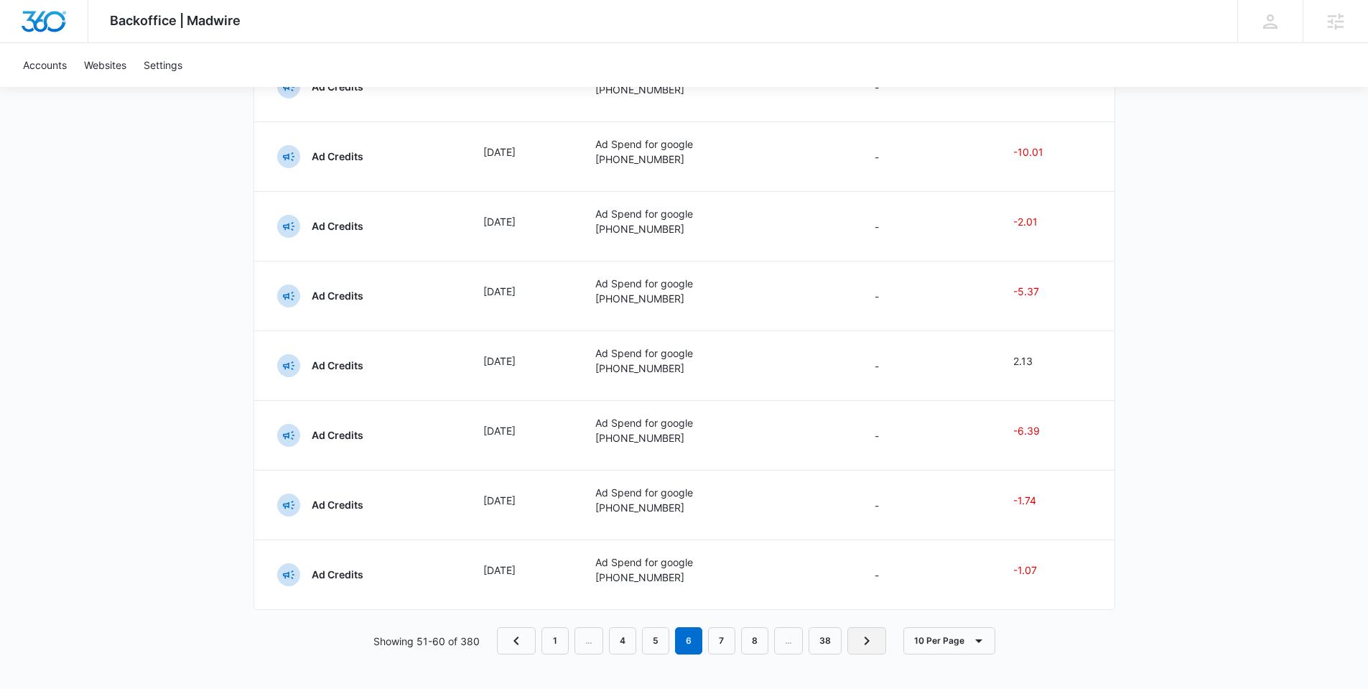
click at [862, 640] on icon "Next Page" at bounding box center [866, 640] width 17 height 17
click at [865, 632] on icon "Next Page" at bounding box center [865, 640] width 17 height 17
click at [859, 633] on icon "Next Page" at bounding box center [867, 640] width 17 height 17
click at [875, 640] on icon "Next Page" at bounding box center [870, 640] width 17 height 17
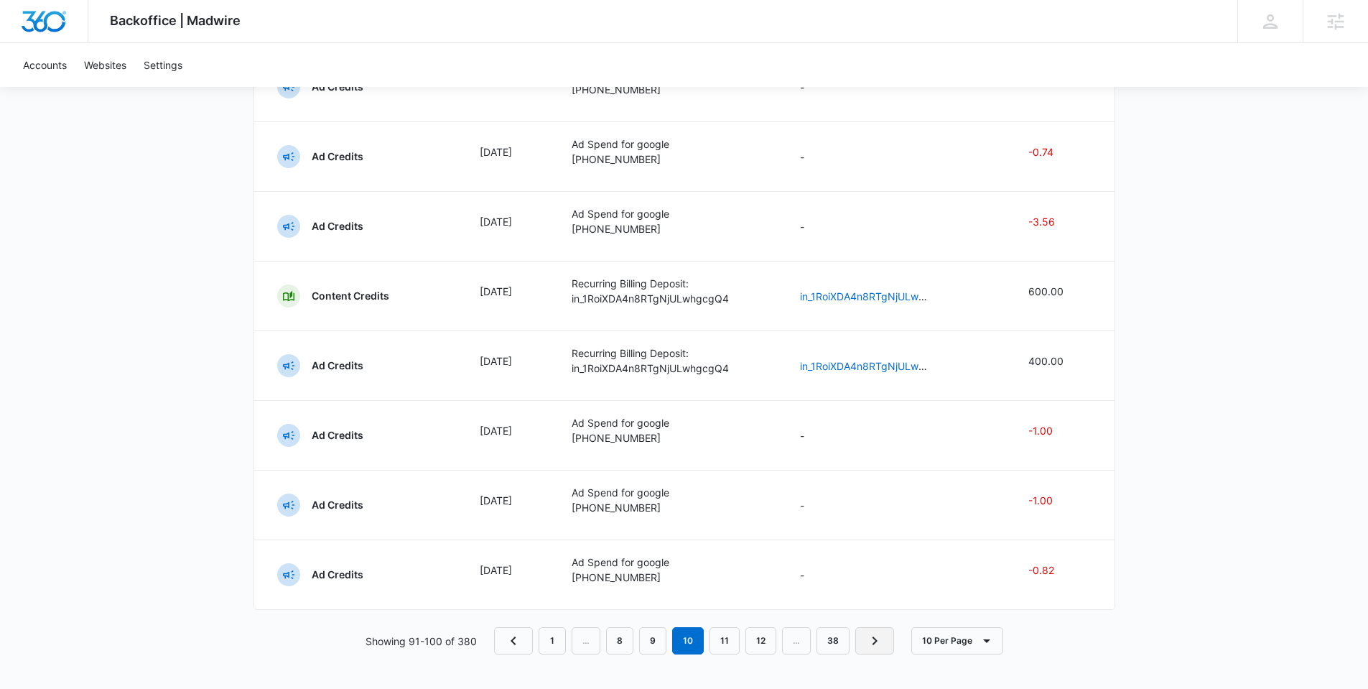
click at [869, 642] on icon "Next Page" at bounding box center [874, 640] width 17 height 17
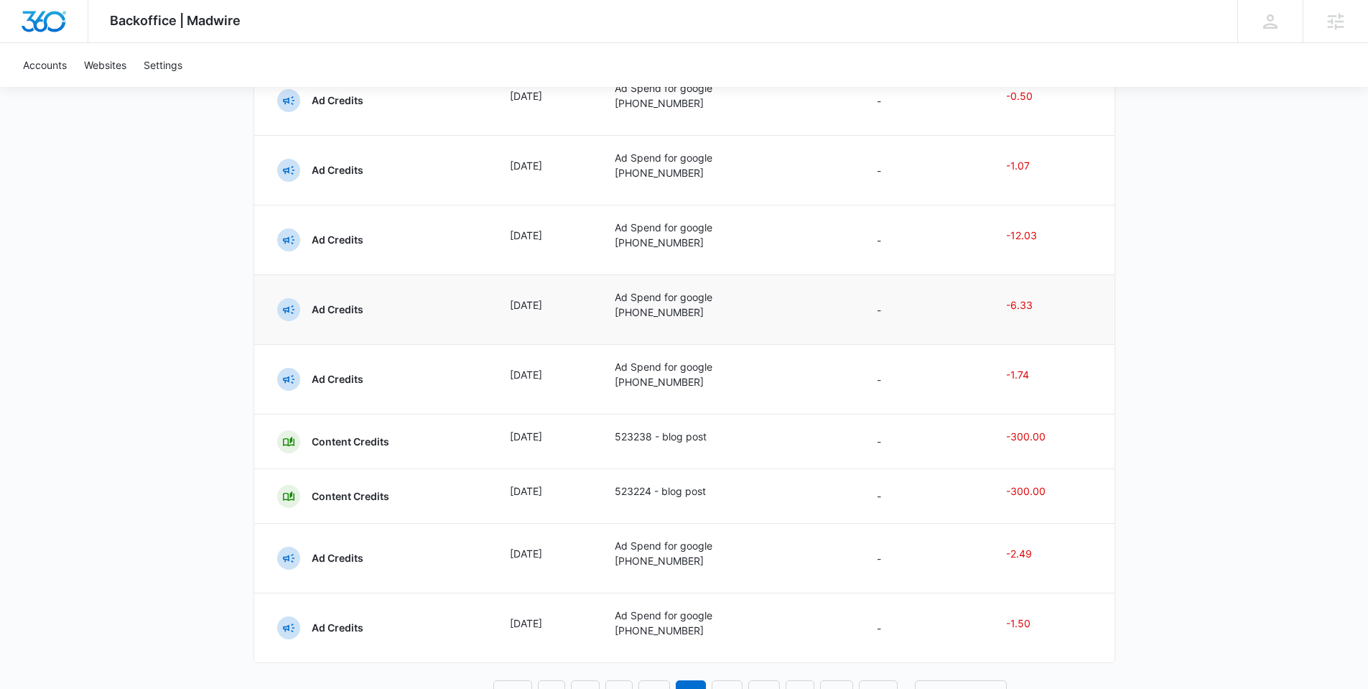
scroll to position [360, 0]
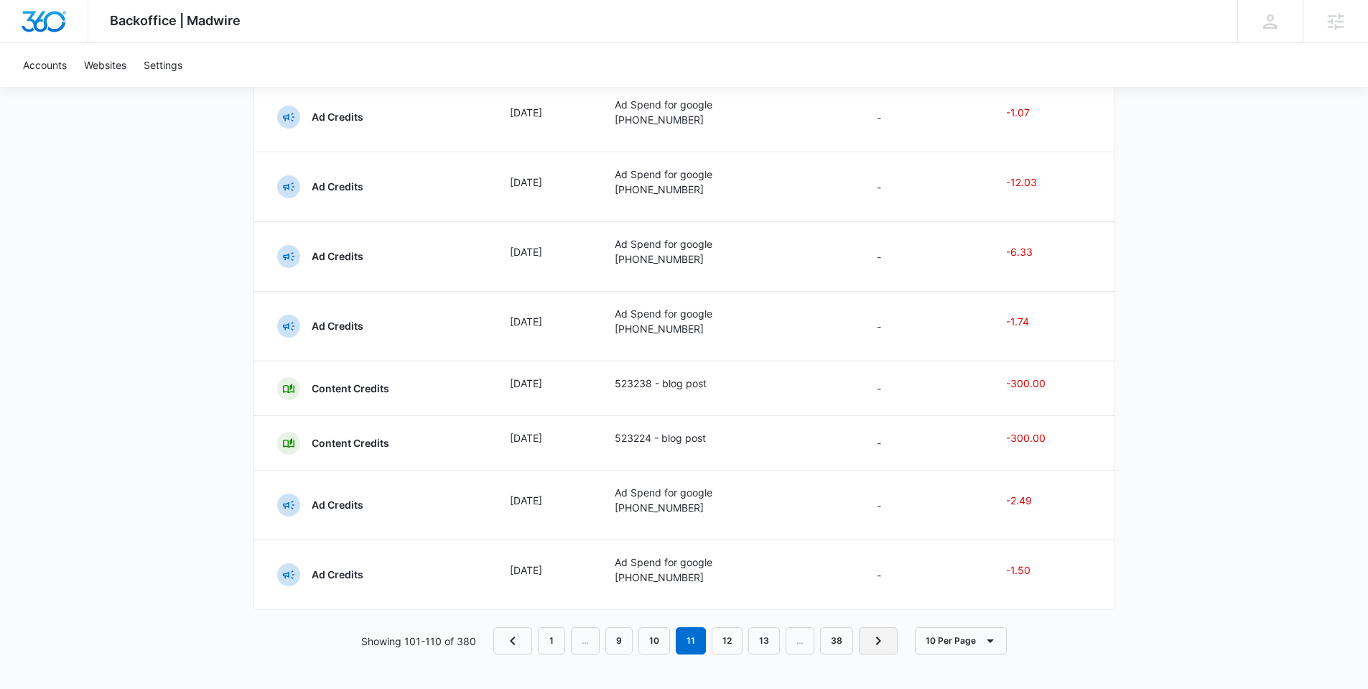
click at [876, 642] on icon "Next Page" at bounding box center [878, 640] width 5 height 9
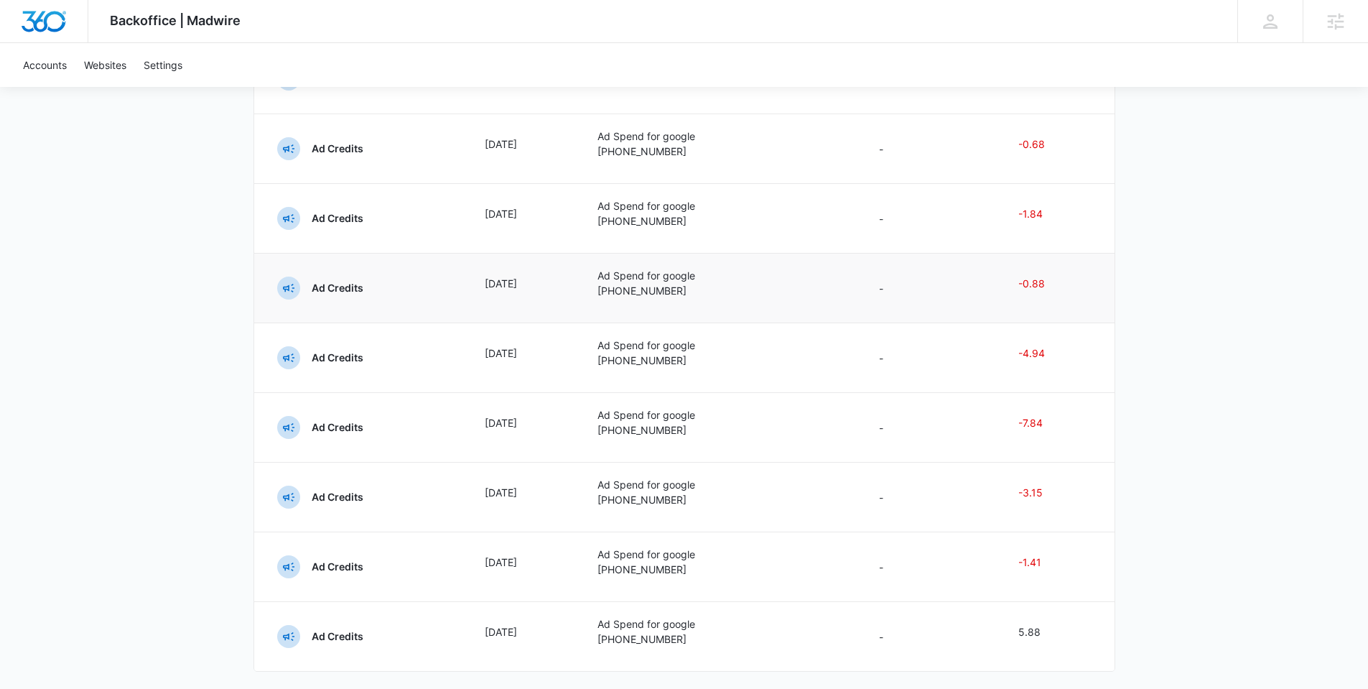
scroll to position [390, 0]
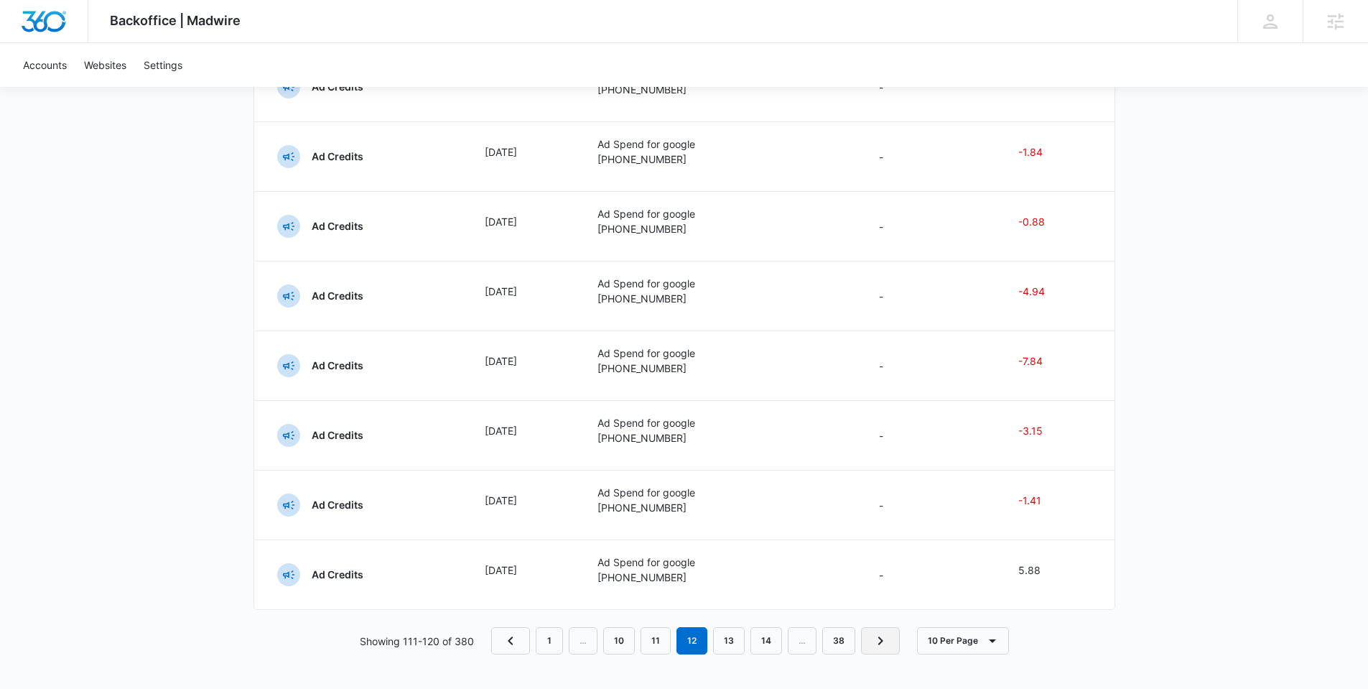
click at [885, 638] on icon "Next Page" at bounding box center [880, 640] width 17 height 17
click at [878, 639] on icon "Next Page" at bounding box center [880, 640] width 17 height 17
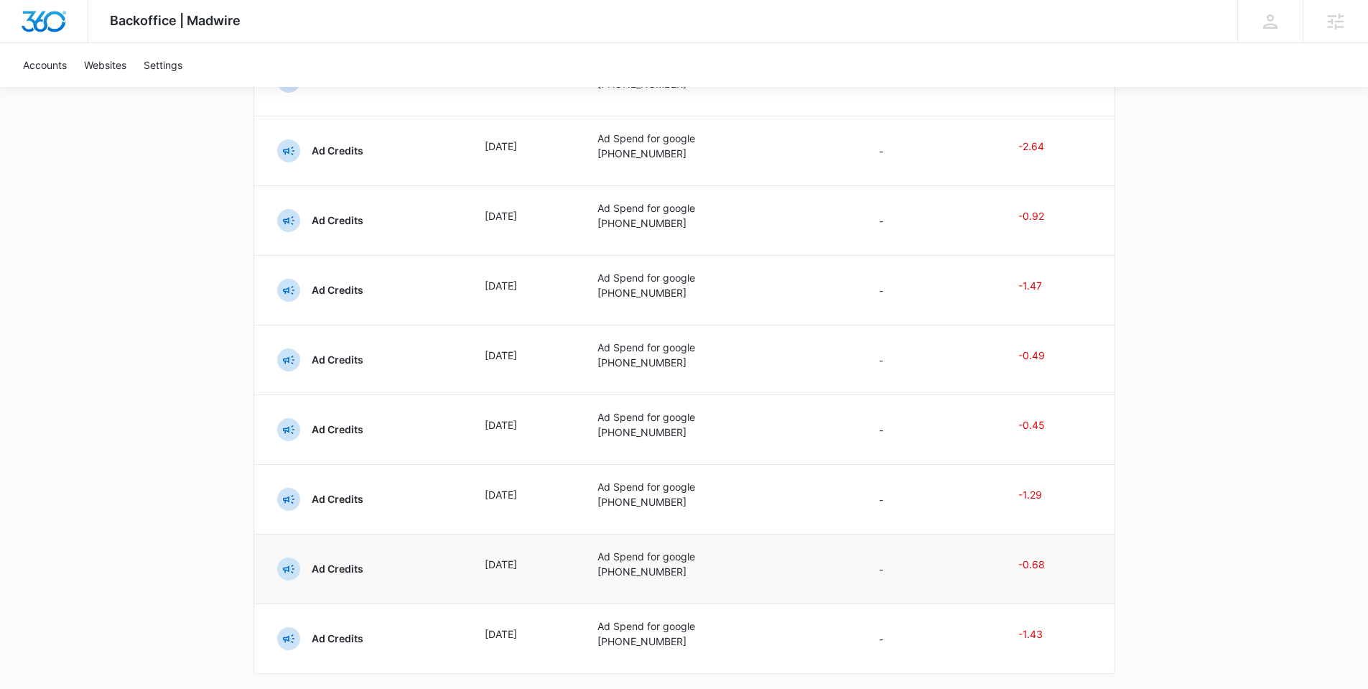
scroll to position [0, 0]
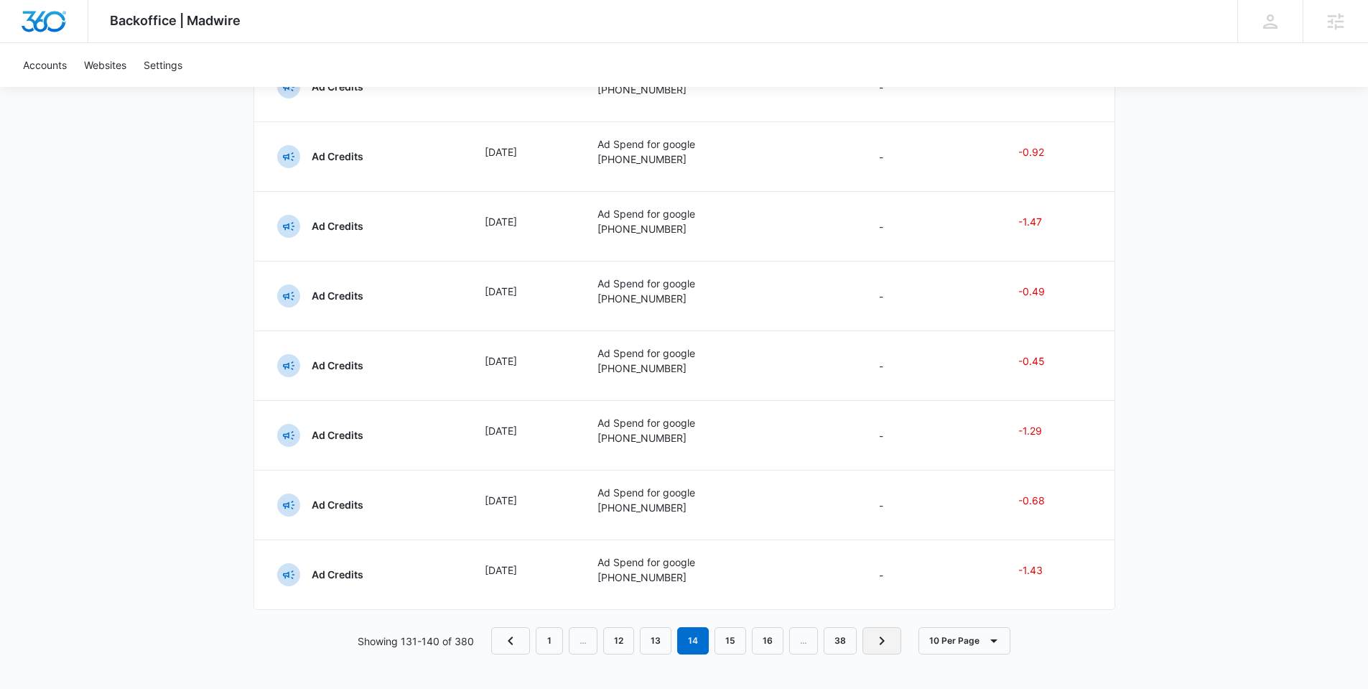
click at [875, 638] on icon "Next Page" at bounding box center [881, 640] width 17 height 17
click at [873, 643] on icon "Next Page" at bounding box center [881, 640] width 17 height 17
click at [876, 633] on icon "Next Page" at bounding box center [881, 640] width 17 height 17
click at [884, 640] on icon "Next Page" at bounding box center [881, 640] width 17 height 17
click at [890, 644] on link "Next Page" at bounding box center [881, 640] width 39 height 27
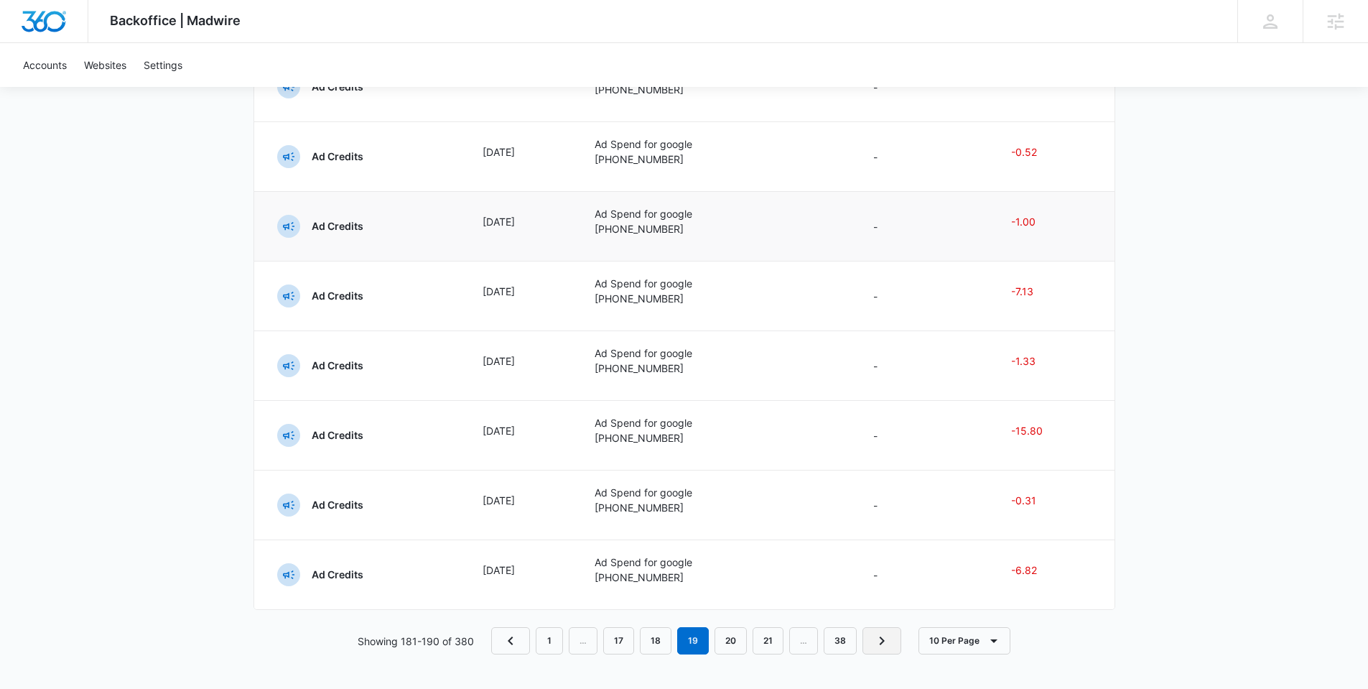
click at [882, 641] on icon "Next Page" at bounding box center [882, 640] width 5 height 9
click at [875, 641] on icon "Next Page" at bounding box center [882, 640] width 17 height 17
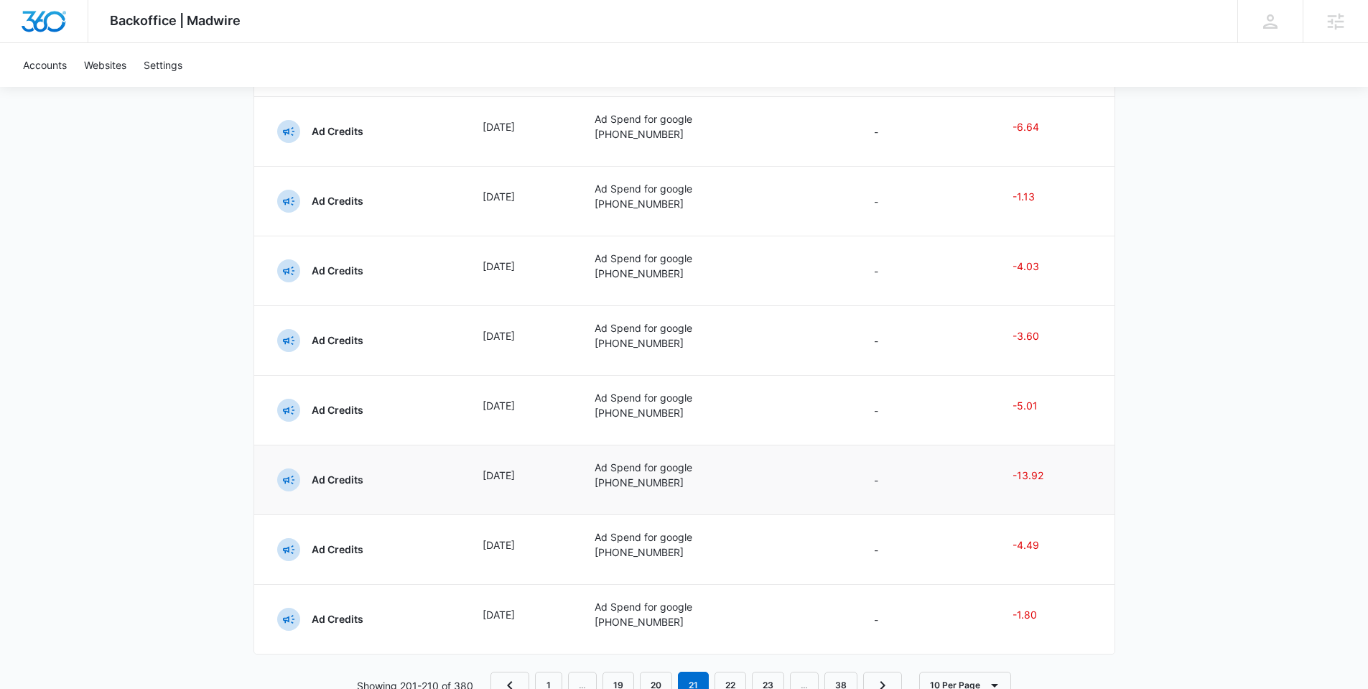
scroll to position [390, 0]
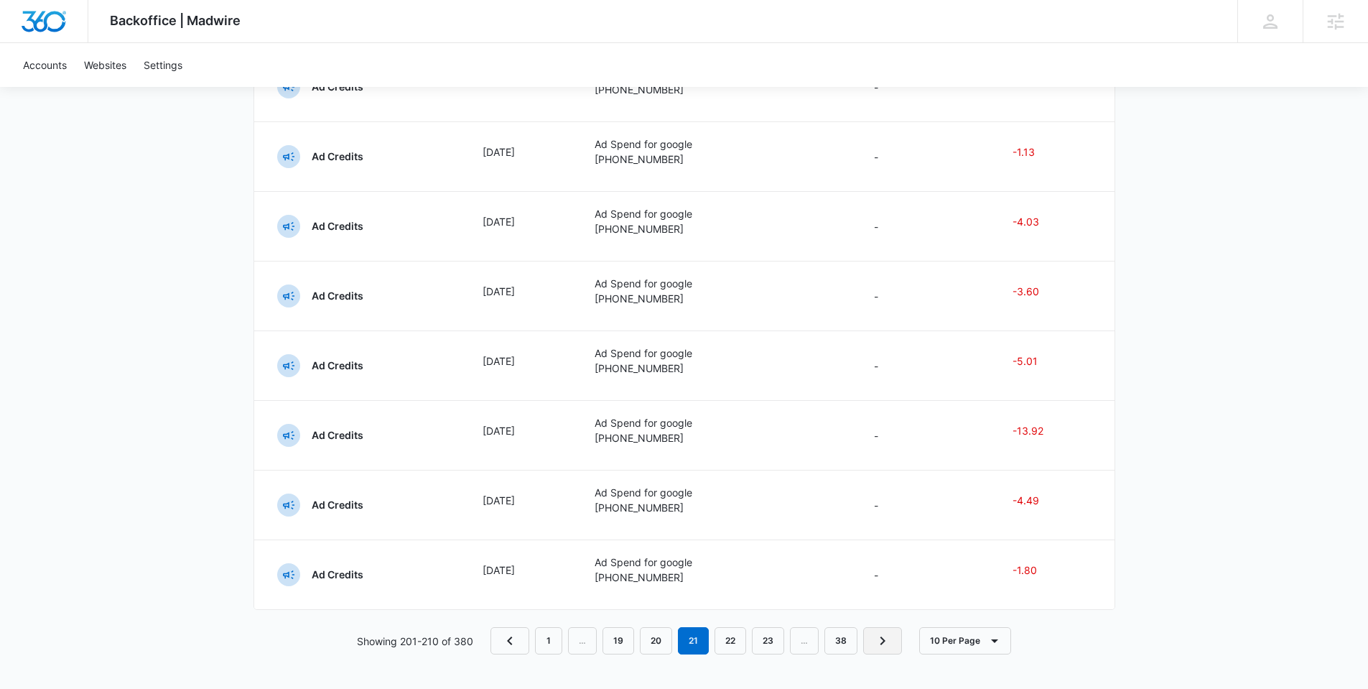
click at [875, 642] on icon "Next Page" at bounding box center [882, 640] width 17 height 17
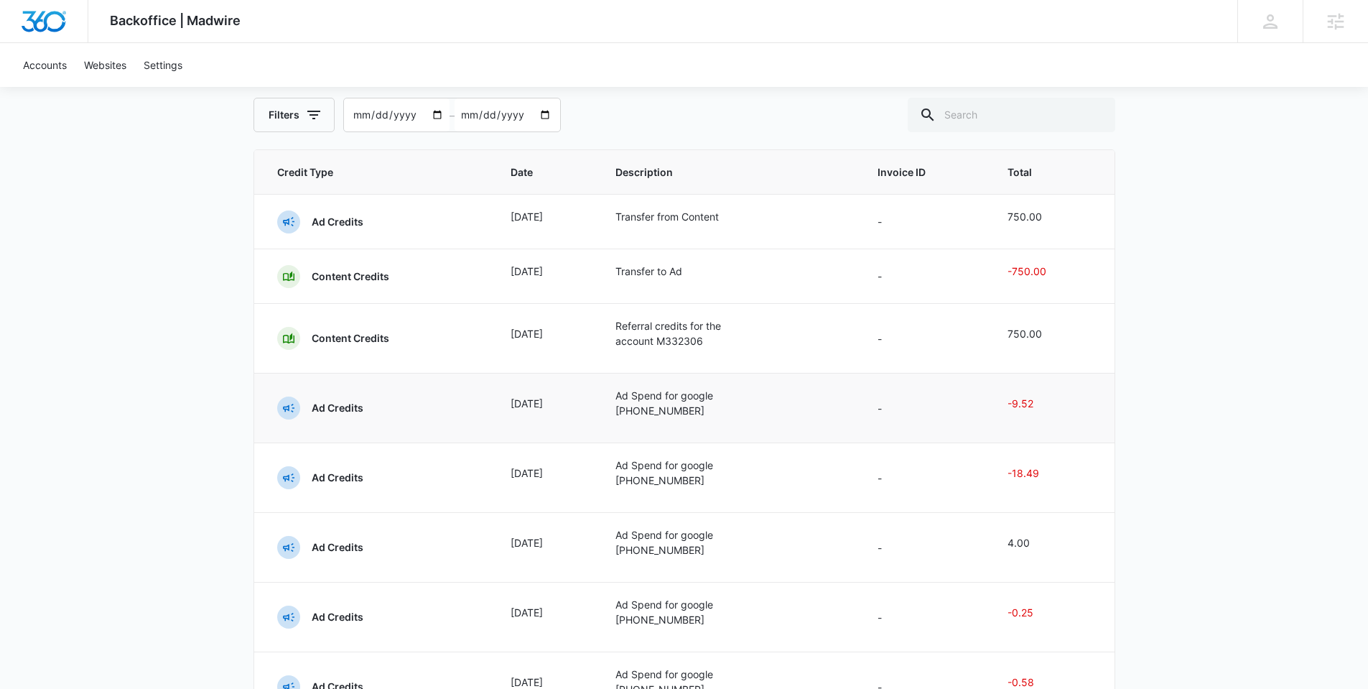
scroll to position [73, 0]
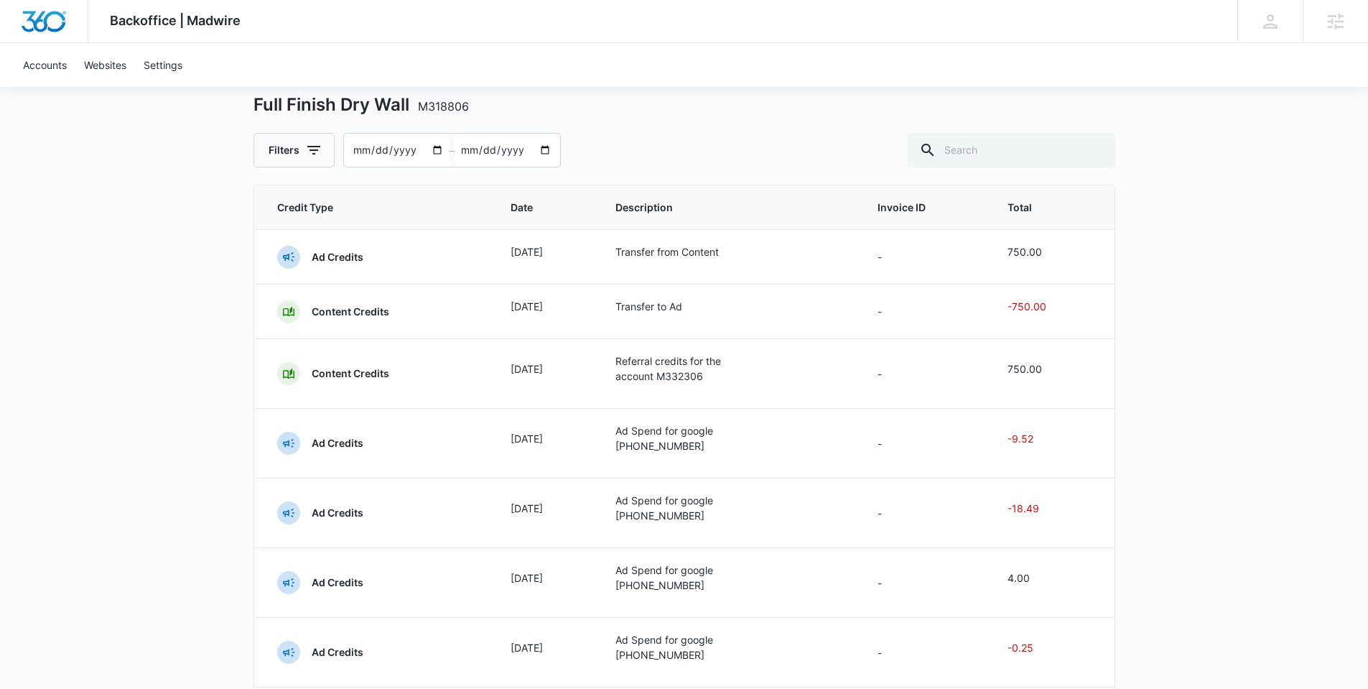
click at [212, 312] on div "Backoffice | Madwire Apps Settings [PERSON_NAME] [PERSON_NAME][EMAIL_ADDRESS][P…" at bounding box center [684, 451] width 1368 height 1048
